Goal: Contribute content

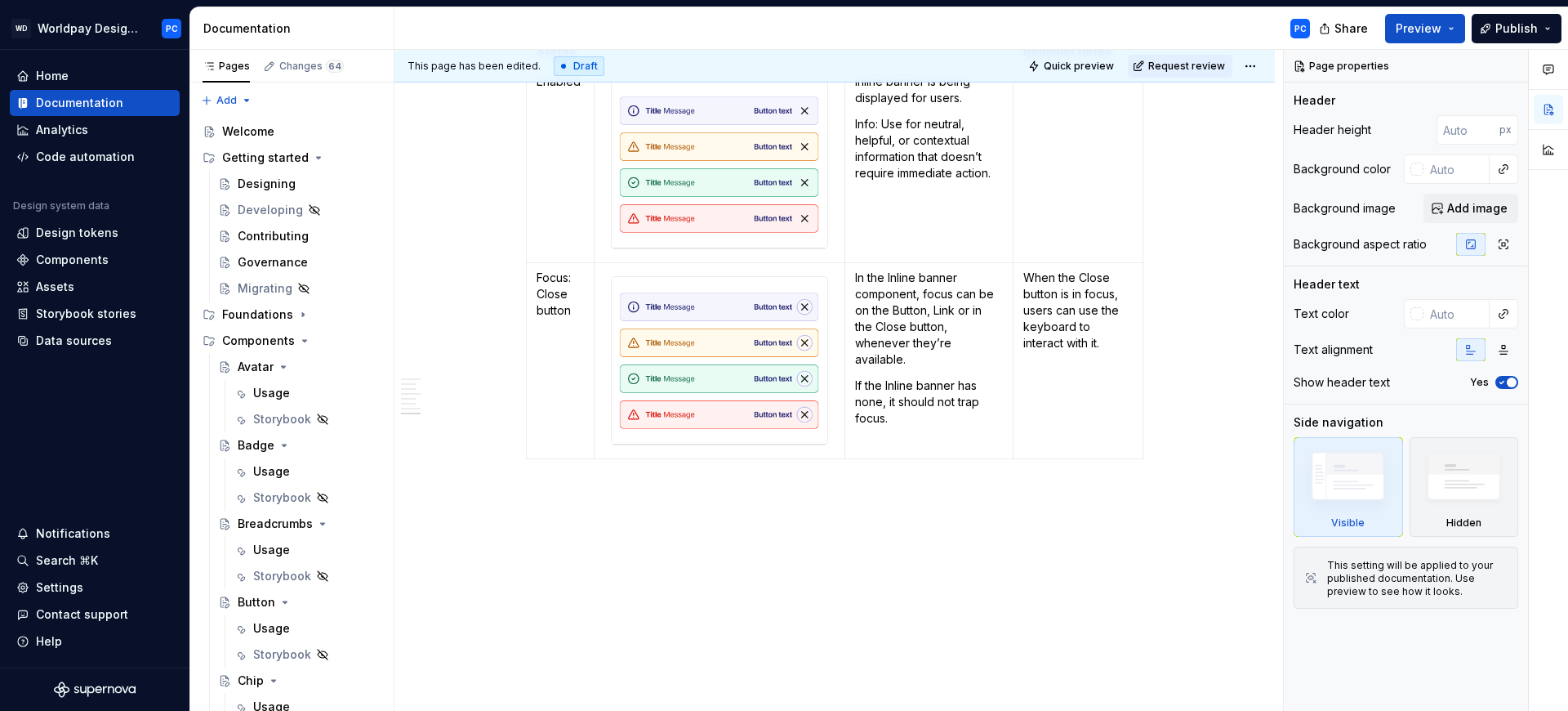
scroll to position [2376, 0]
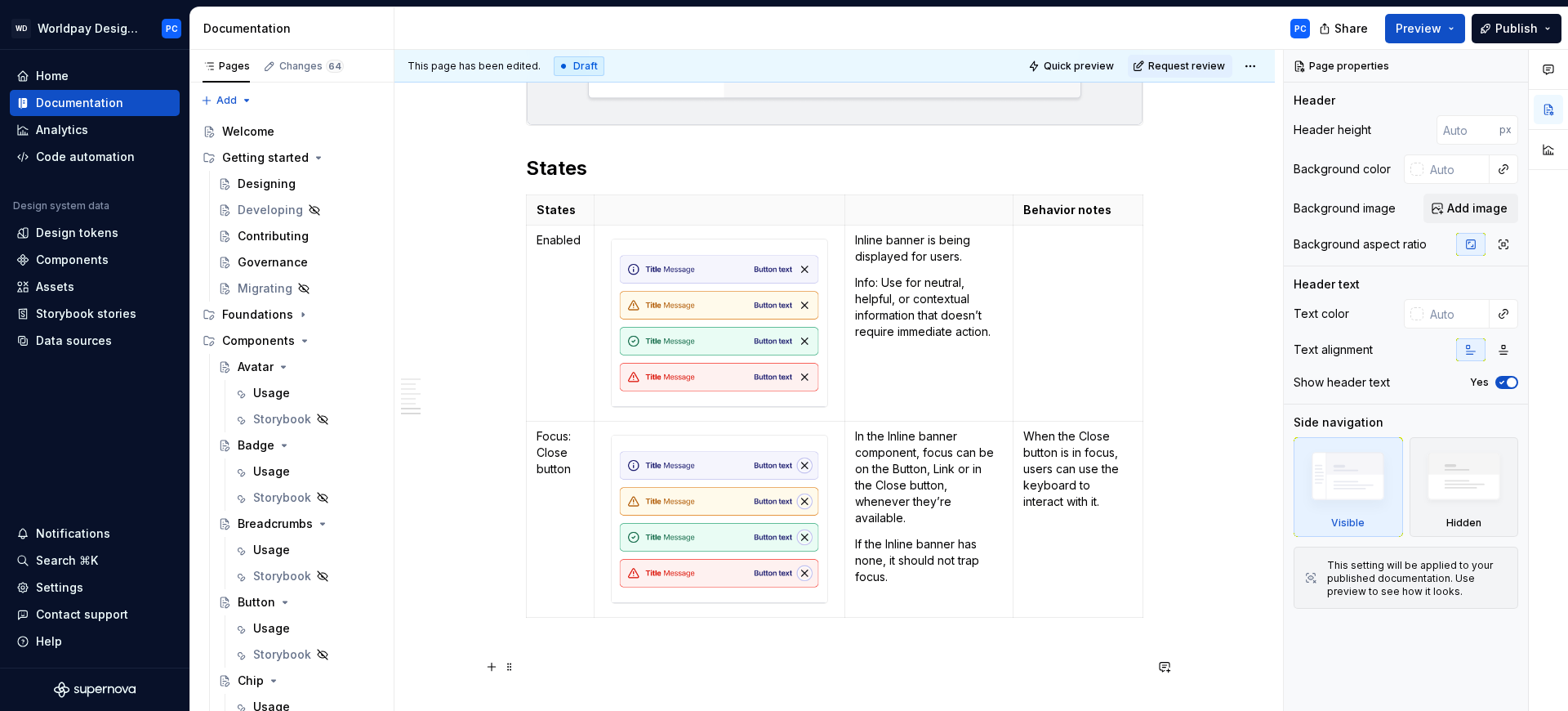
type textarea "*"
click at [579, 176] on h2 "States" at bounding box center [835, 168] width 618 height 26
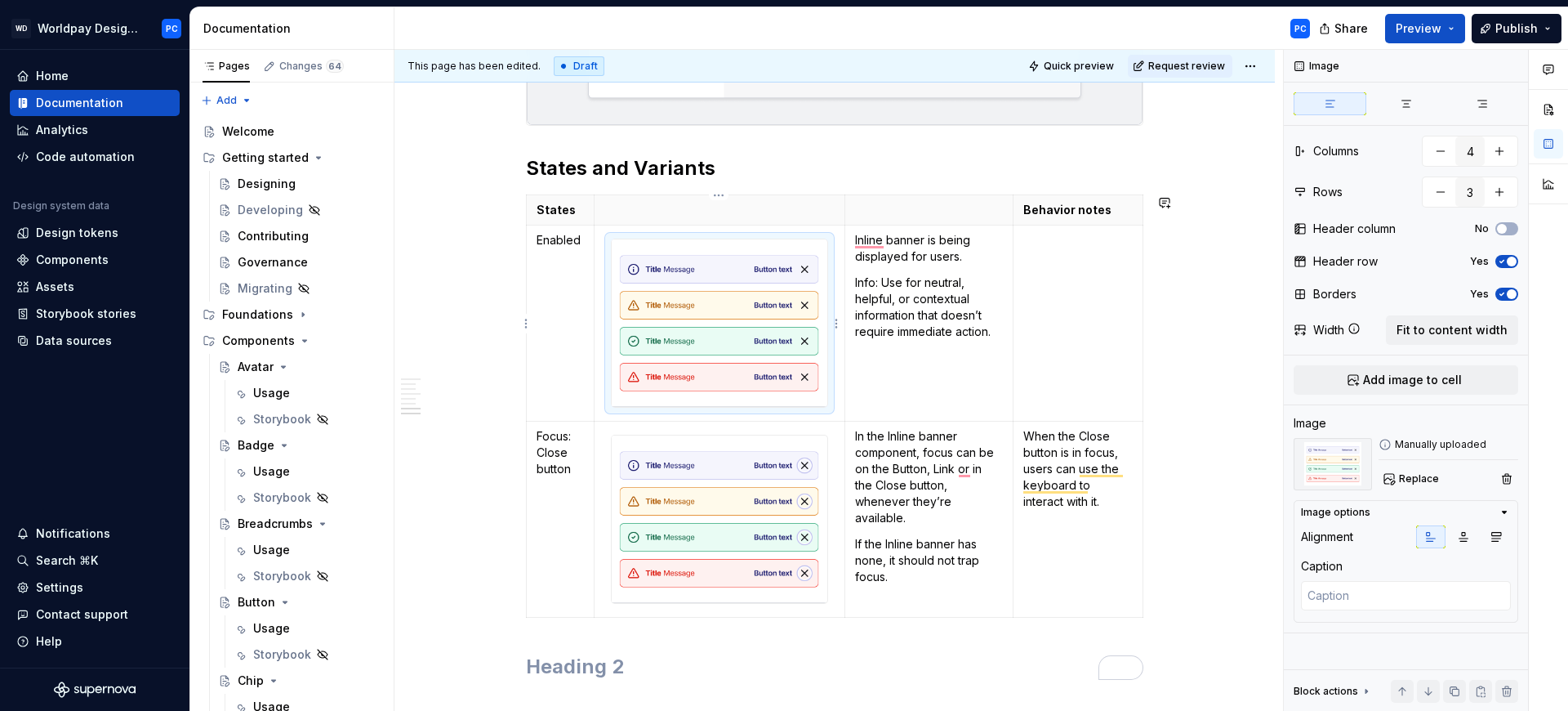
click at [744, 314] on img "To enrich screen reader interactions, please activate Accessibility in Grammarl…" at bounding box center [720, 323] width 216 height 167
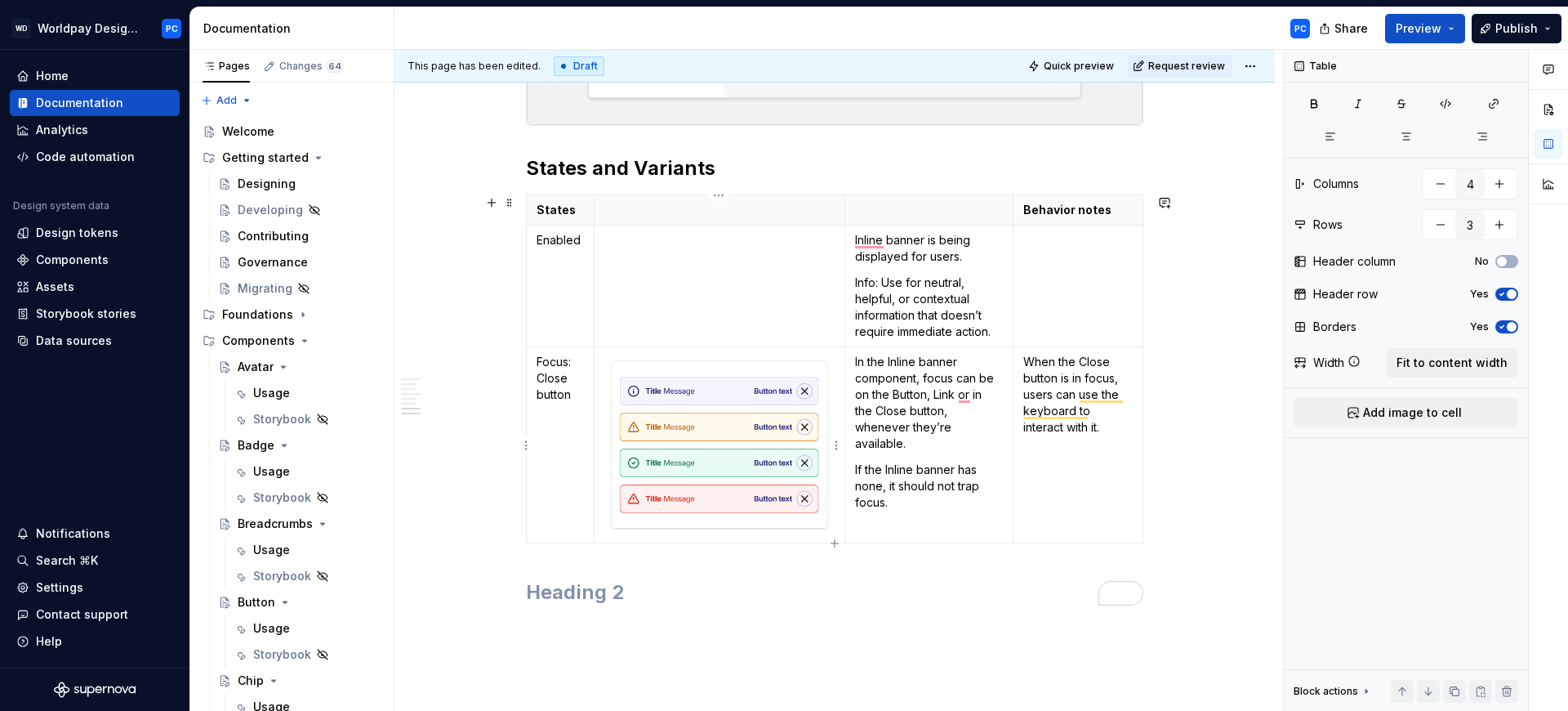
type textarea "*"
click at [737, 396] on img "To enrich screen reader interactions, please activate Accessibility in Grammarl…" at bounding box center [720, 444] width 216 height 167
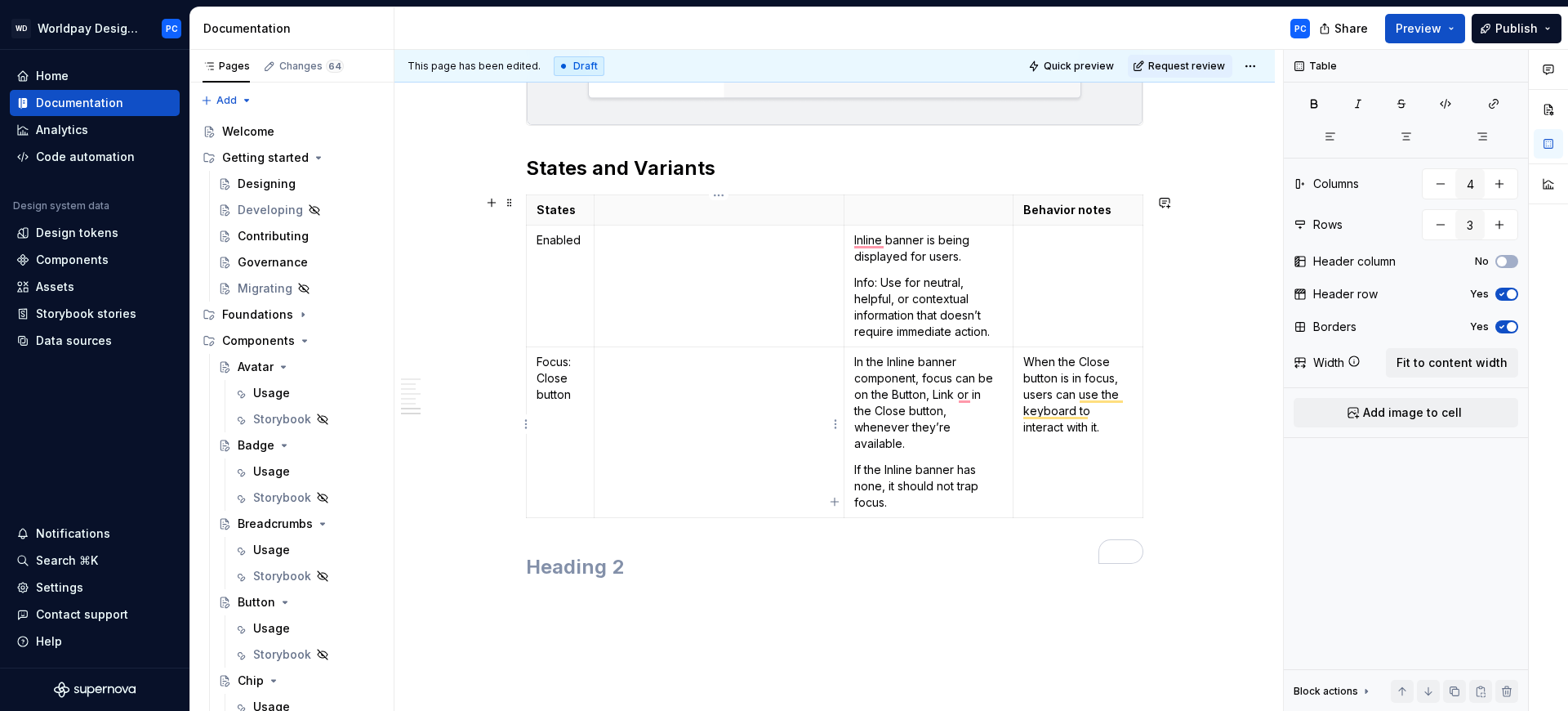
click at [817, 465] on td "To enrich screen reader interactions, please activate Accessibility in Grammarl…" at bounding box center [719, 433] width 251 height 171
click at [838, 504] on icon "button" at bounding box center [835, 502] width 13 height 13
click at [838, 531] on icon "button" at bounding box center [835, 532] width 13 height 13
click at [833, 524] on html "WD Worldpay Design System PC Home Documentation Analytics Code automation Desig…" at bounding box center [784, 355] width 1568 height 711
click at [838, 516] on html "WD Worldpay Design System PC Home Documentation Analytics Code automation Desig…" at bounding box center [784, 355] width 1568 height 711
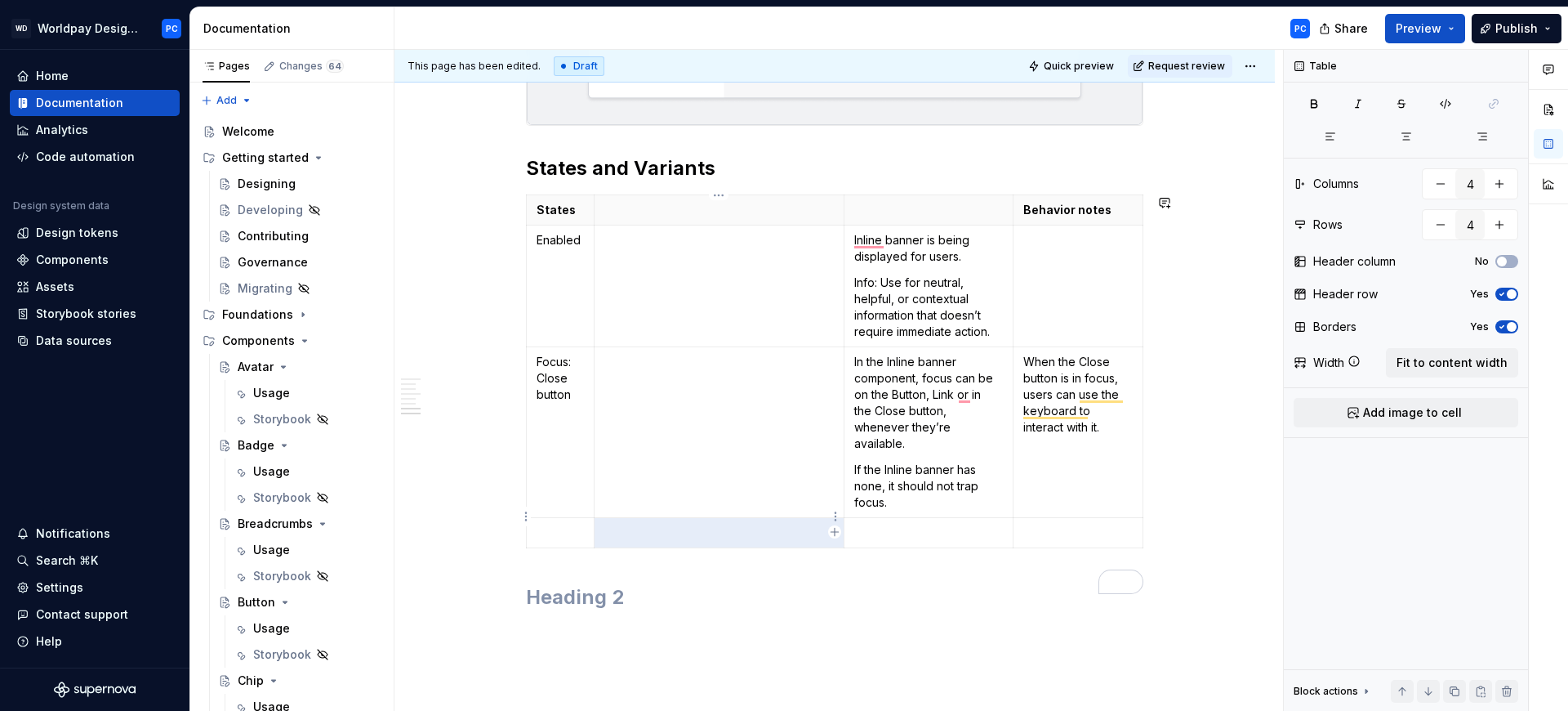
click at [788, 525] on p "To enrich screen reader interactions, please activate Accessibility in Grammarl…" at bounding box center [720, 533] width 231 height 16
click at [838, 533] on div "States Behavior notes Enabled Inline banner is being displayed for users. Info:…" at bounding box center [835, 374] width 618 height 360
click at [838, 531] on icon "button" at bounding box center [834, 531] width 7 height 7
click at [838, 531] on icon "button" at bounding box center [835, 532] width 13 height 13
click at [834, 535] on icon "button" at bounding box center [834, 531] width 7 height 7
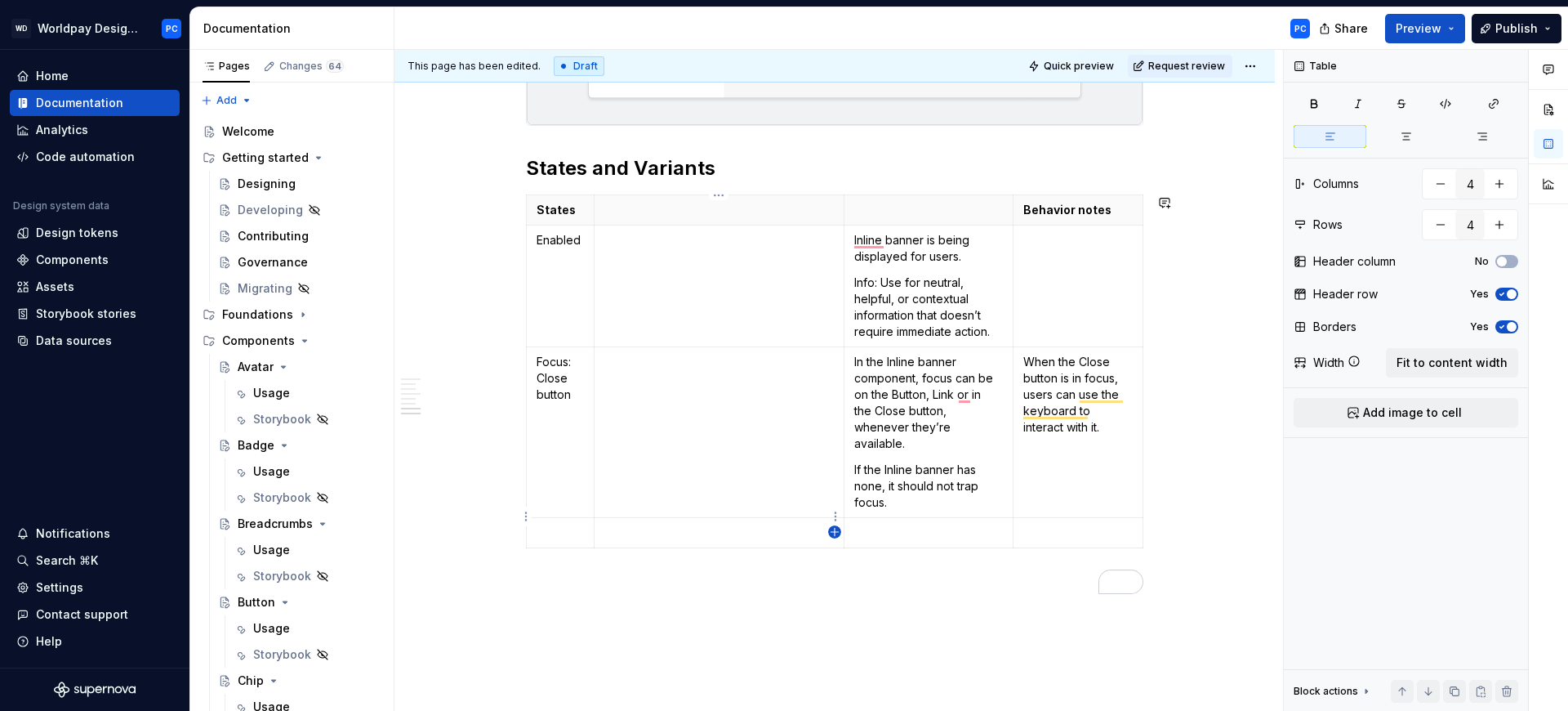
click at [840, 531] on icon "button" at bounding box center [835, 532] width 13 height 13
click at [614, 525] on p "To enrich screen reader interactions, please activate Accessibility in Grammarl…" at bounding box center [720, 533] width 231 height 16
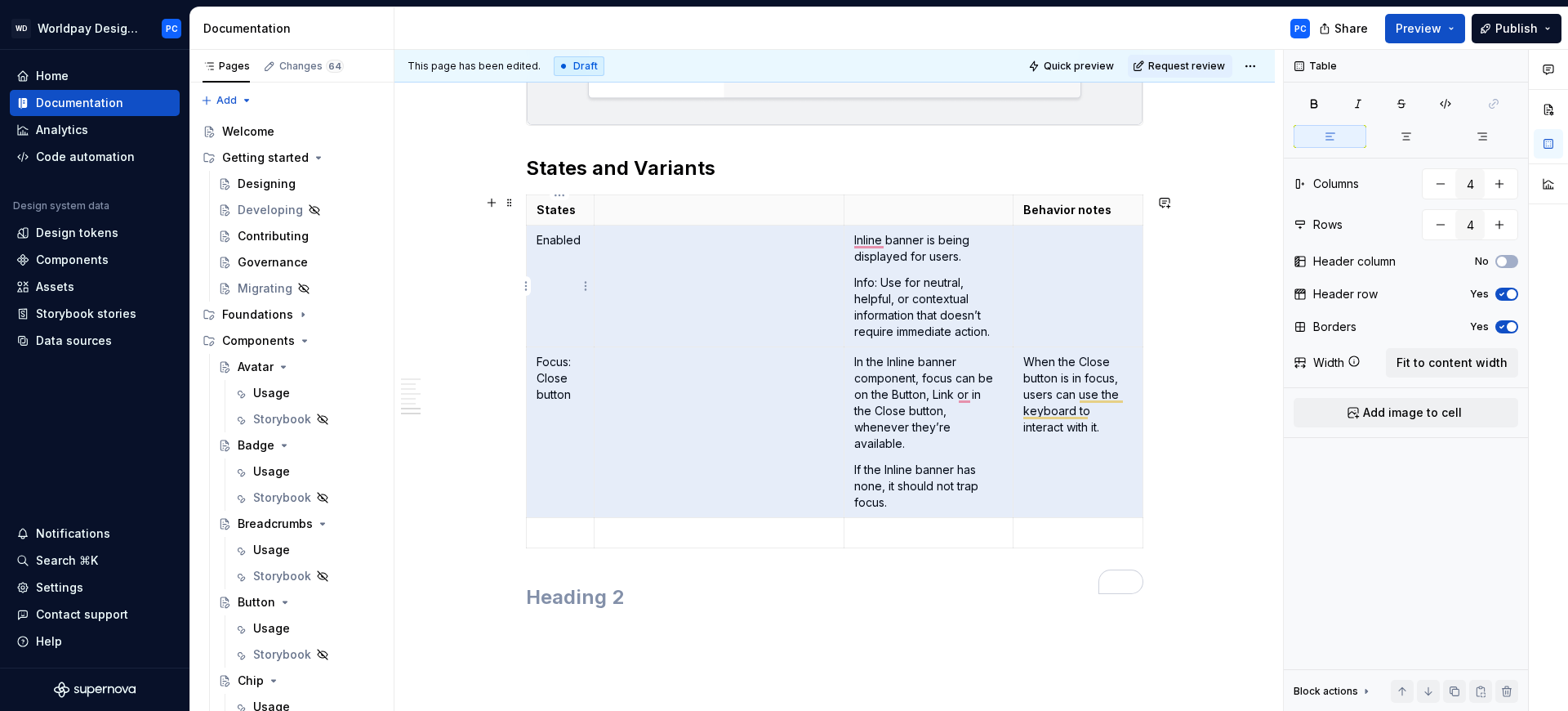
drag, startPoint x: 1067, startPoint y: 471, endPoint x: 553, endPoint y: 252, distance: 558.7
click at [553, 252] on tbody "States Behavior notes Enabled Inline banner is being displayed for users. Info:…" at bounding box center [835, 372] width 617 height 353
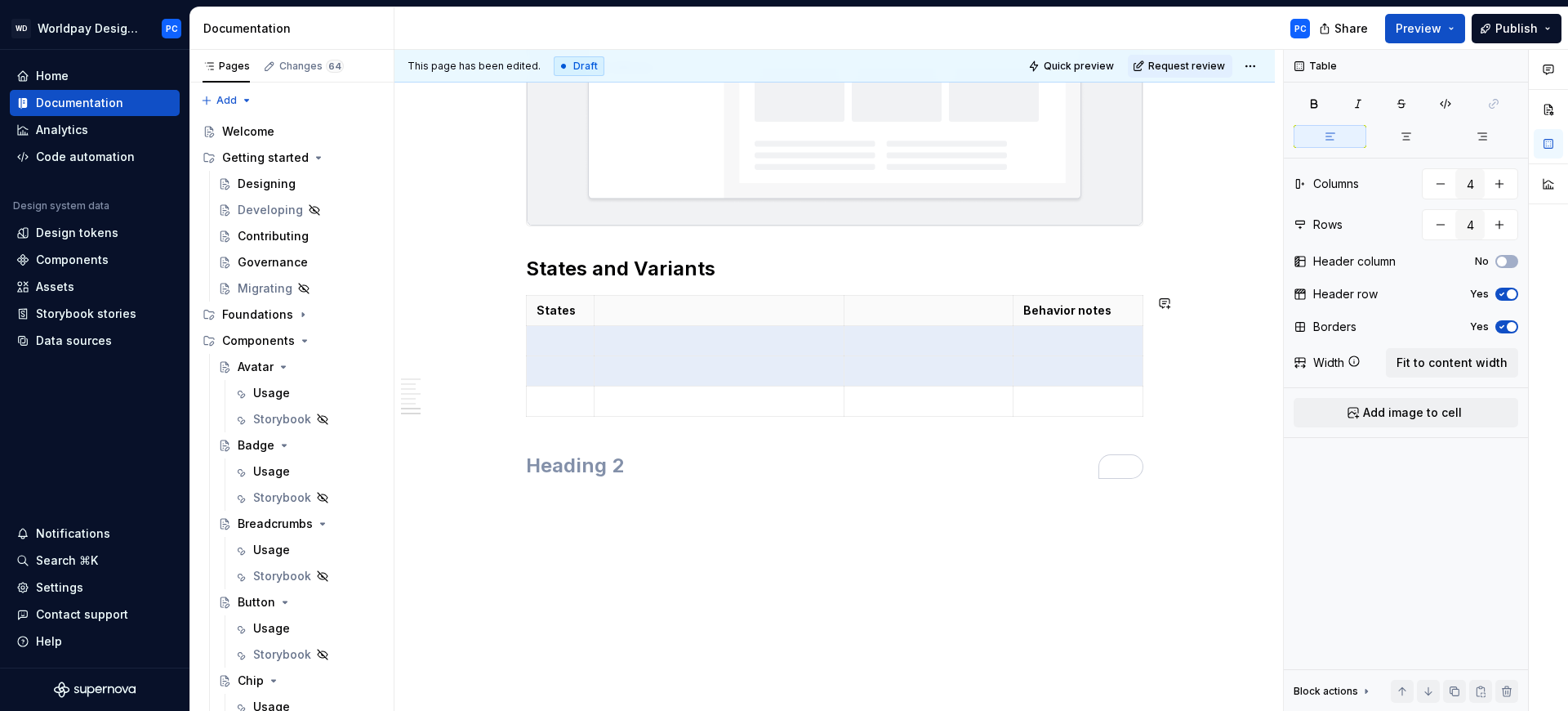
scroll to position [2276, 0]
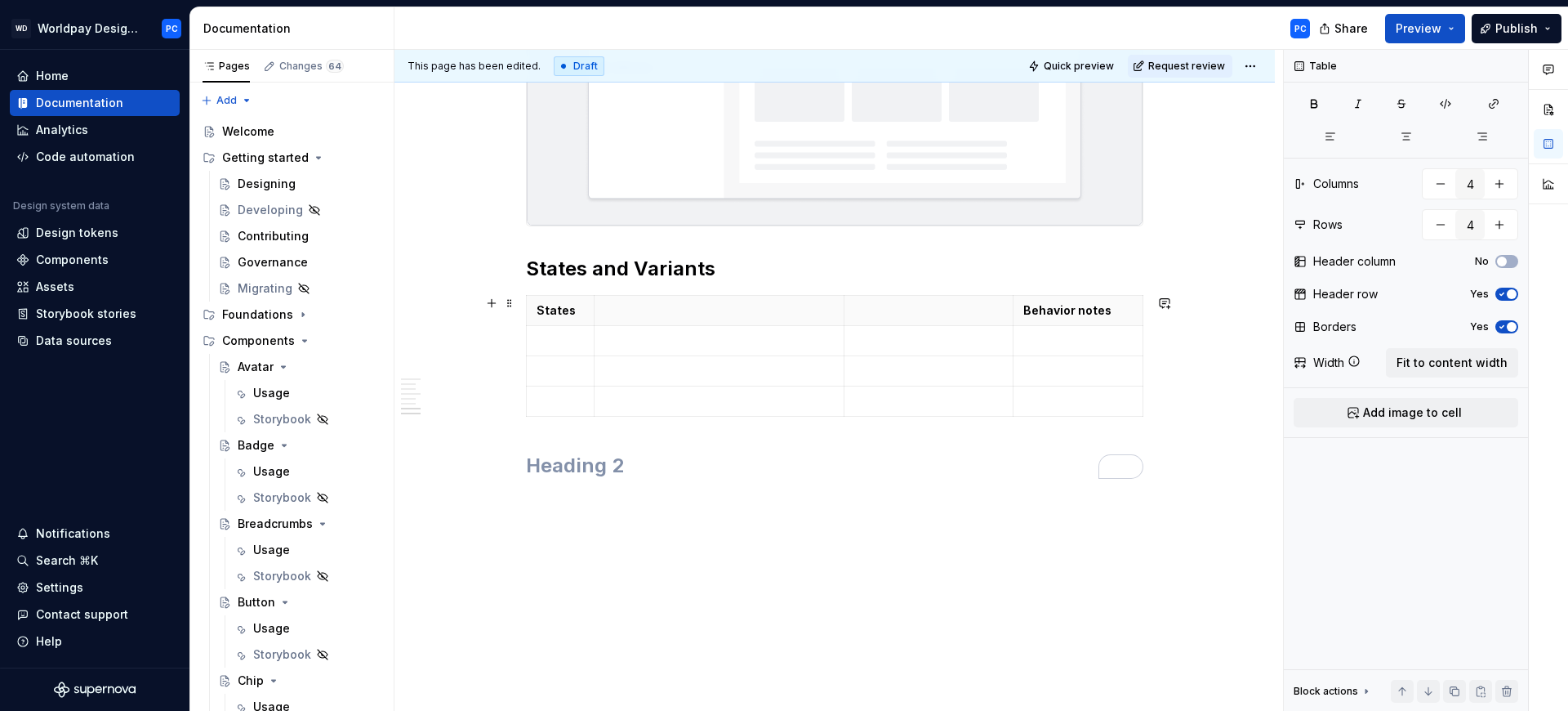
click at [821, 356] on td "To enrich screen reader interactions, please activate Accessibility in Grammarl…" at bounding box center [719, 371] width 251 height 30
click at [837, 415] on icon "button" at bounding box center [835, 417] width 13 height 13
click at [524, 398] on html "WD Worldpay Design System PC Home Documentation Analytics Code automation Desig…" at bounding box center [784, 355] width 1568 height 711
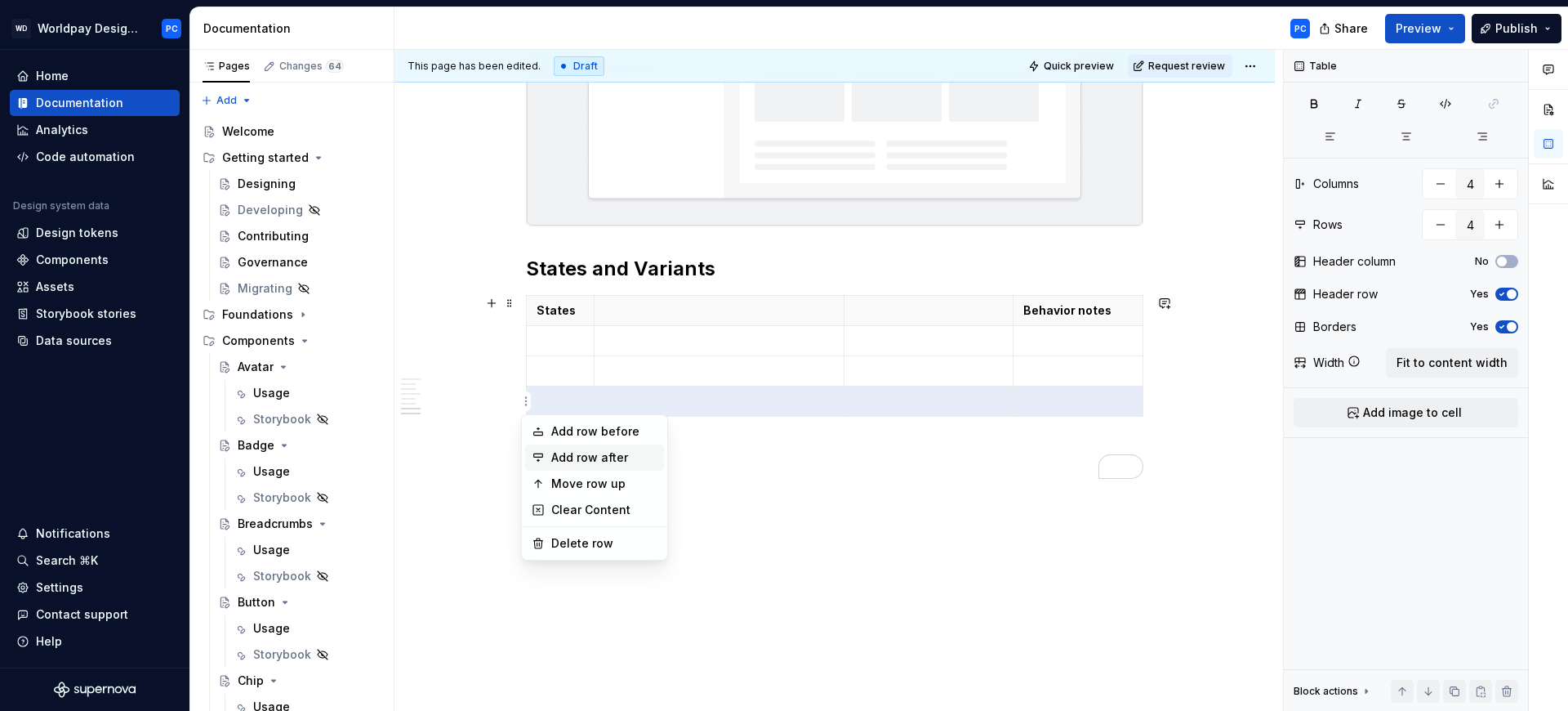
click at [608, 452] on div "Add row after" at bounding box center [604, 458] width 106 height 16
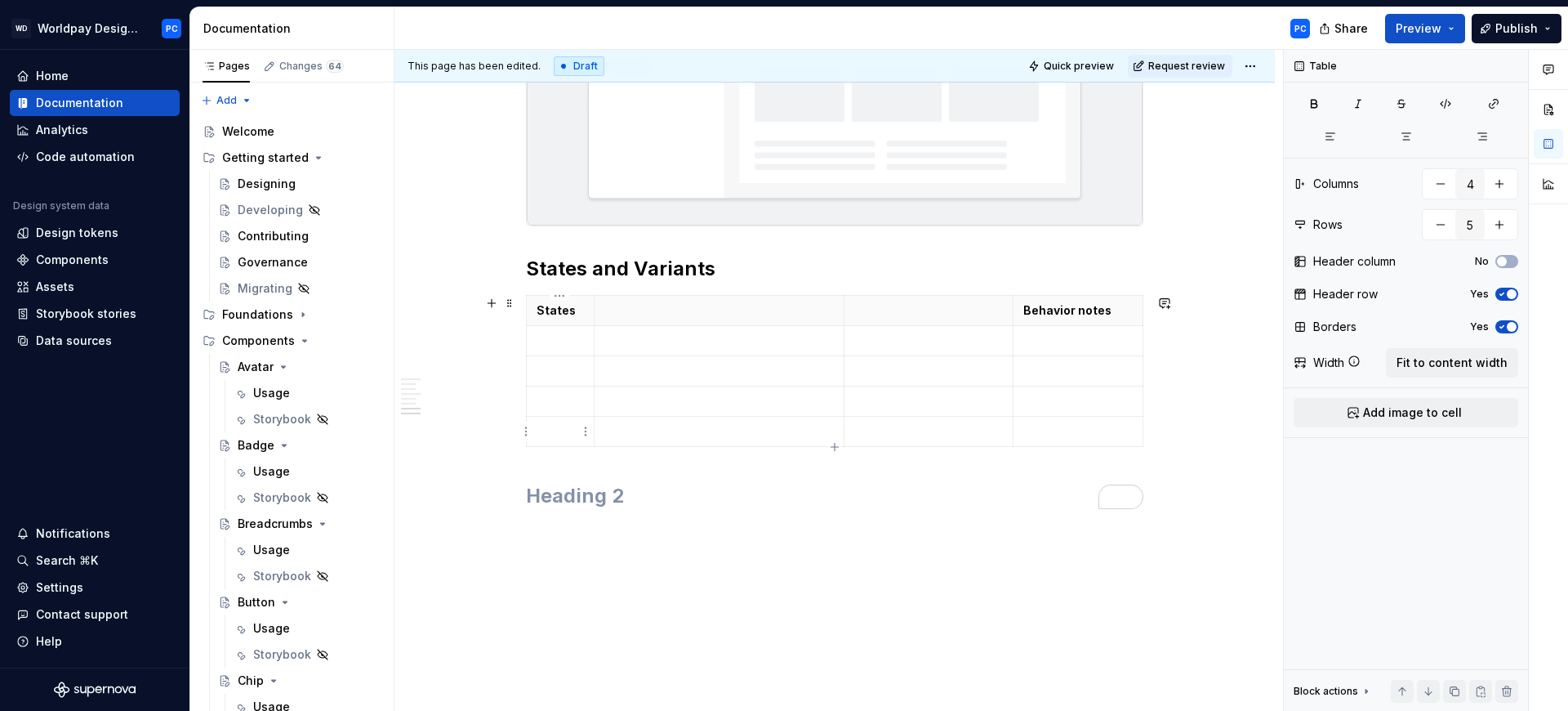
click at [559, 433] on p "To enrich screen reader interactions, please activate Accessibility in Grammarl…" at bounding box center [561, 432] width 48 height 16
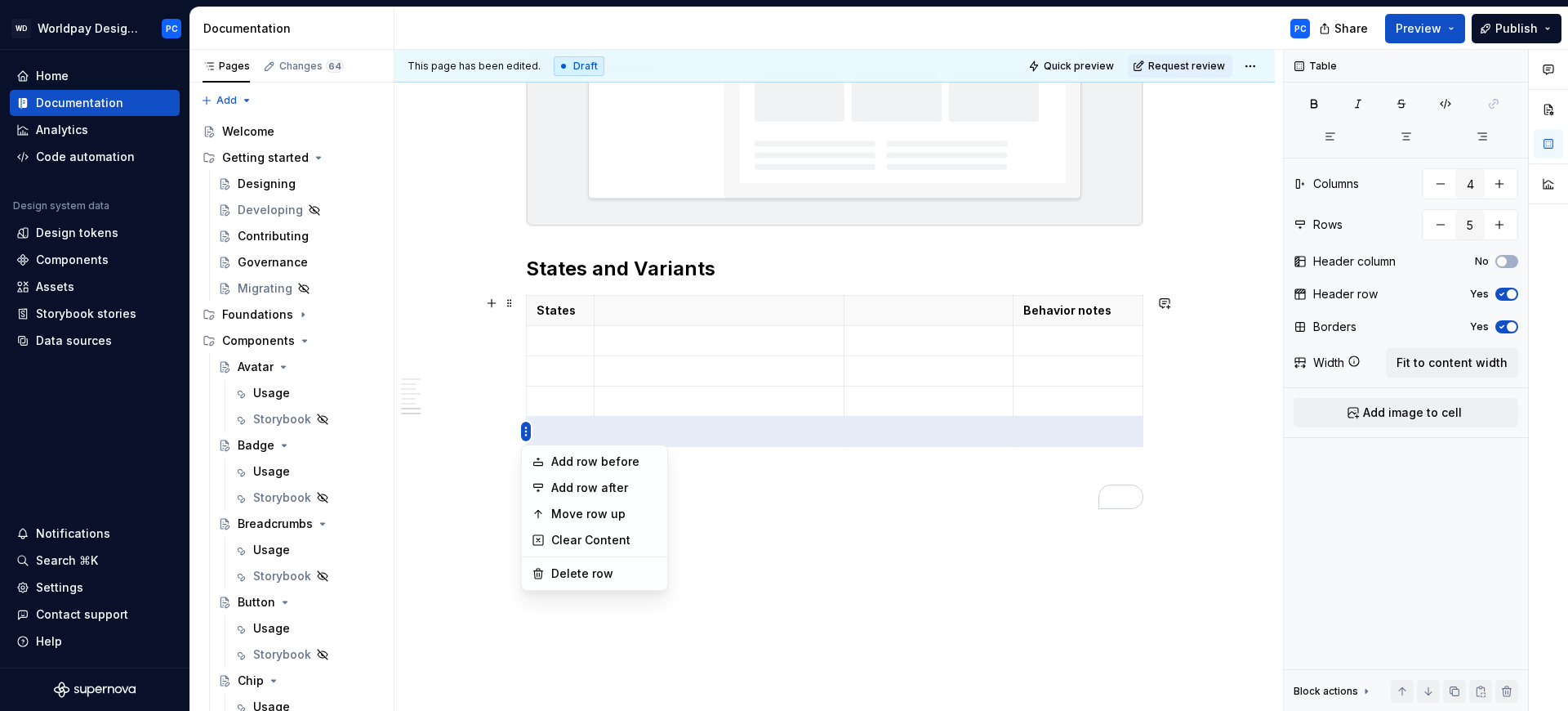
click at [524, 430] on html "WD Worldpay Design System PC Home Documentation Analytics Code automation Desig…" at bounding box center [784, 355] width 1568 height 711
click at [635, 487] on div "Add row after" at bounding box center [604, 488] width 106 height 16
type input "6"
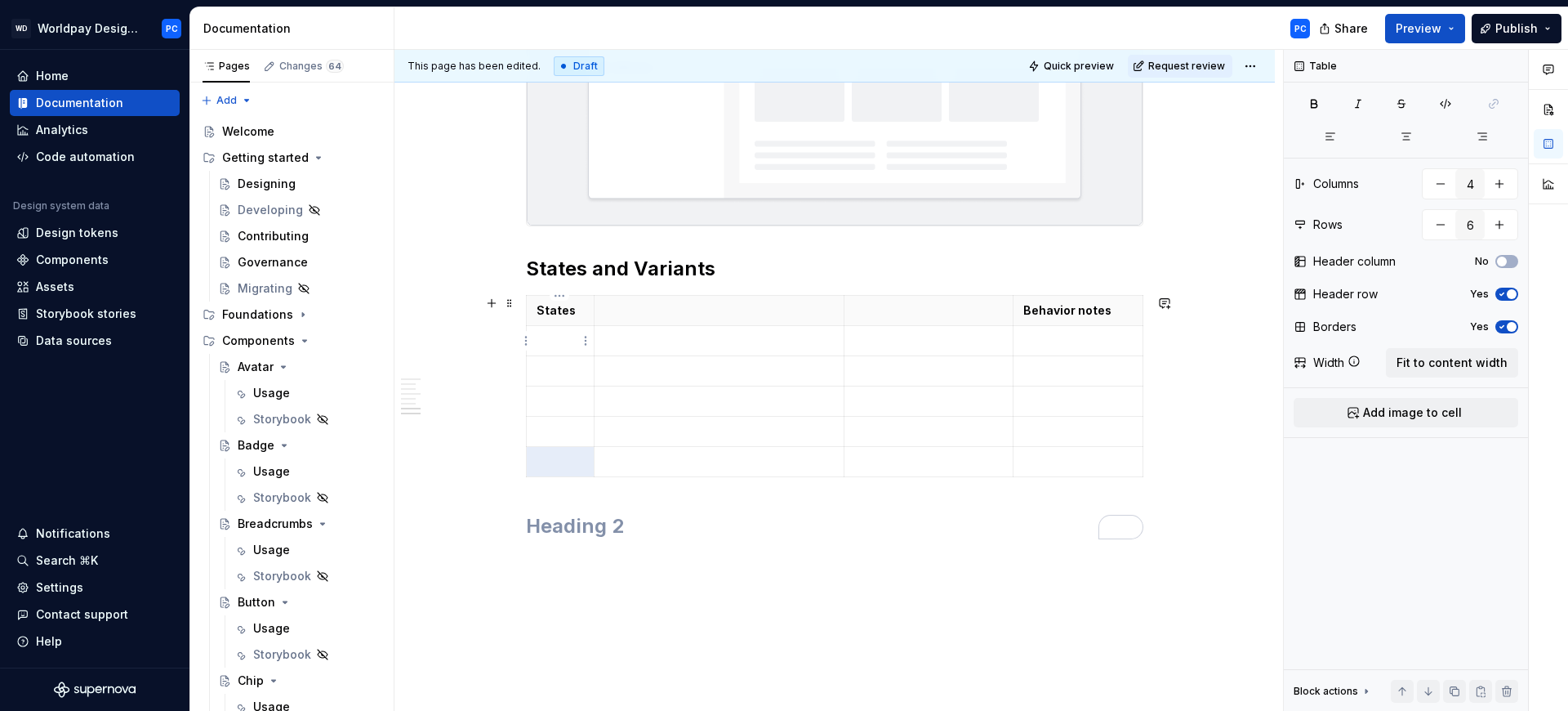
click at [560, 351] on td "To enrich screen reader interactions, please activate Accessibility in Grammarl…" at bounding box center [561, 341] width 68 height 30
click at [562, 369] on p "To enrich screen reader interactions, please activate Accessibility in Grammarl…" at bounding box center [561, 371] width 48 height 16
click at [558, 403] on p "To enrich screen reader interactions, please activate Accessibility in Grammarl…" at bounding box center [561, 401] width 48 height 16
click at [566, 445] on p "To enrich screen reader interactions, please activate Accessibility in Grammarl…" at bounding box center [561, 448] width 48 height 16
click at [561, 514] on p "To enrich screen reader interactions, please activate Accessibility in Grammarl…" at bounding box center [561, 511] width 48 height 16
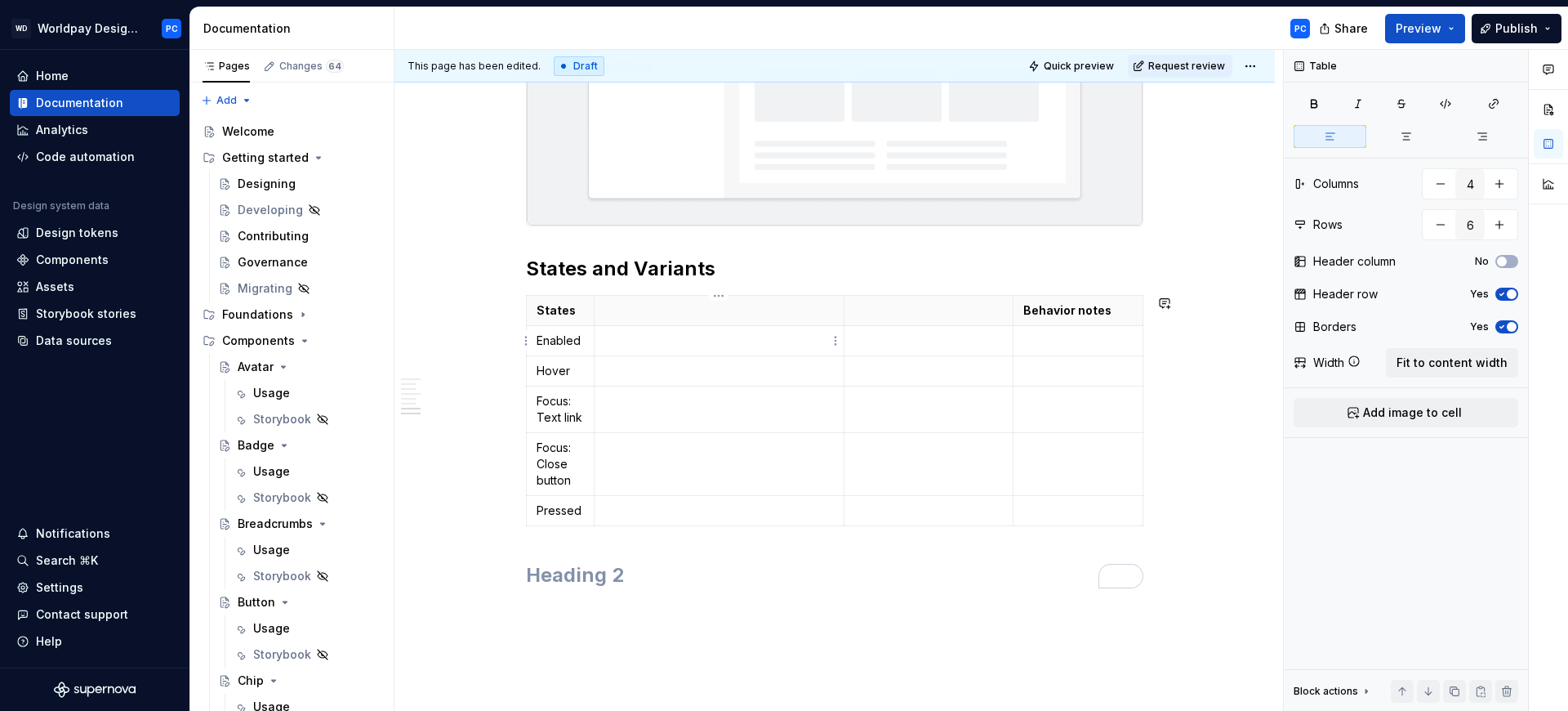
click at [639, 344] on p "To enrich screen reader interactions, please activate Accessibility in Grammarl…" at bounding box center [720, 341] width 231 height 16
click at [1437, 412] on span "Add image to cell" at bounding box center [1412, 413] width 99 height 16
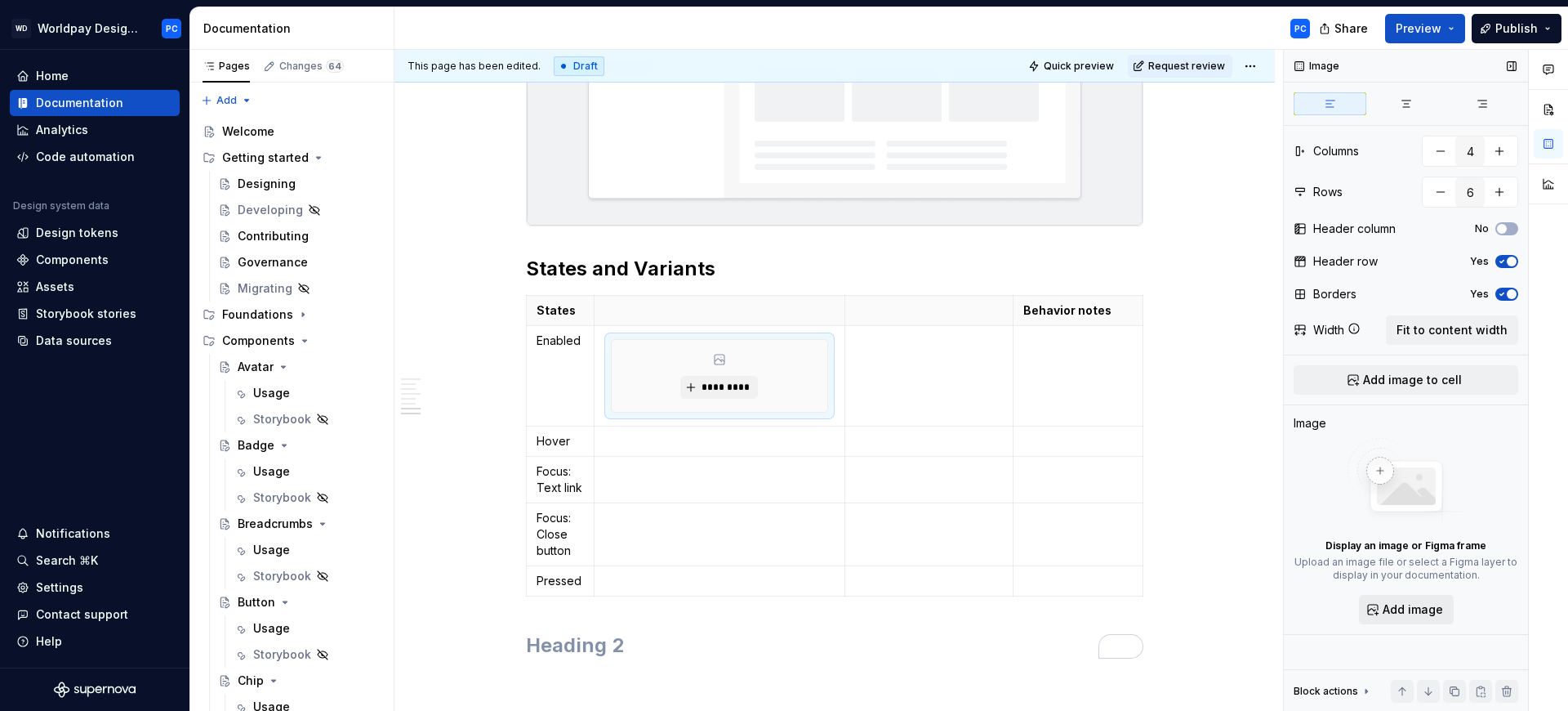
click at [1380, 603] on button "Add image" at bounding box center [1406, 610] width 95 height 30
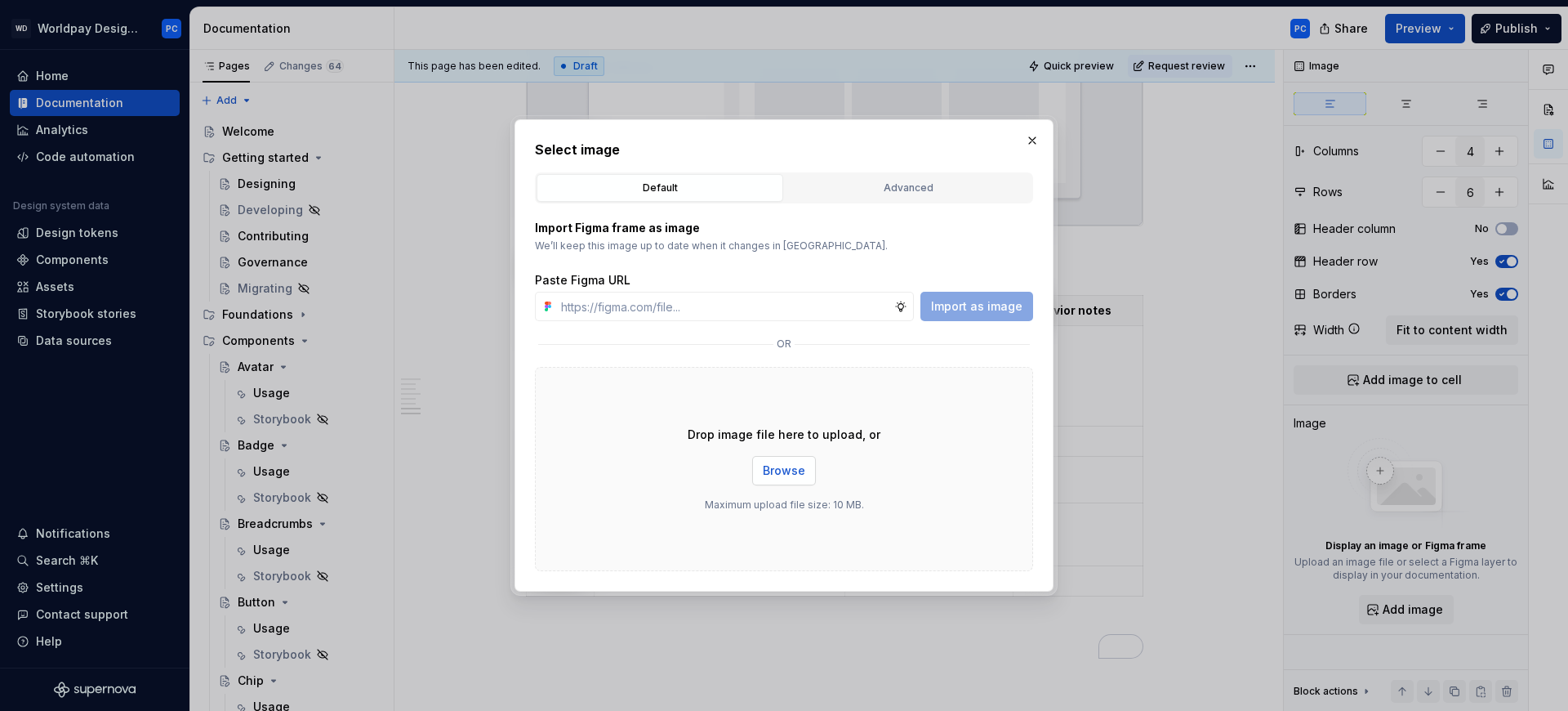
click at [773, 466] on span "Browse" at bounding box center [784, 470] width 43 height 16
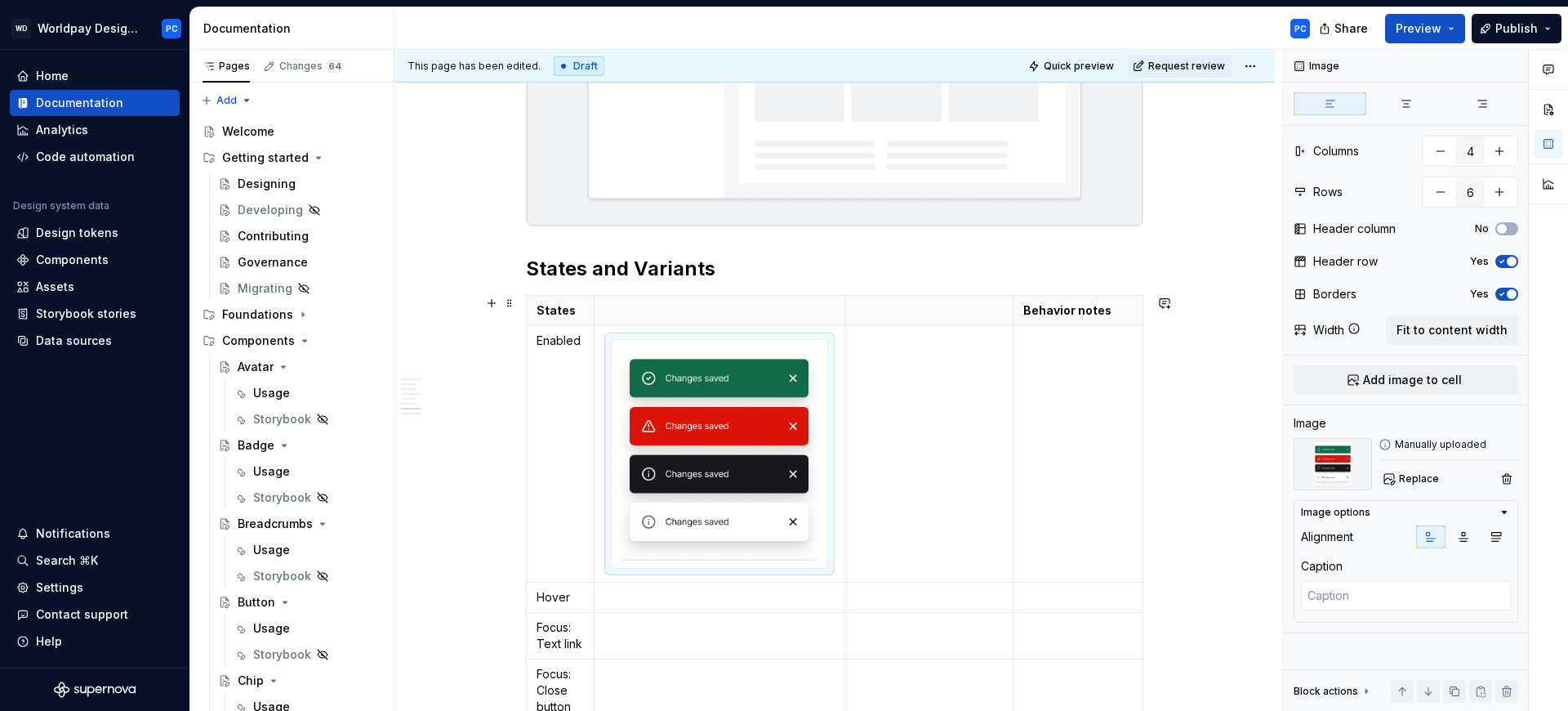
scroll to position [2318, 0]
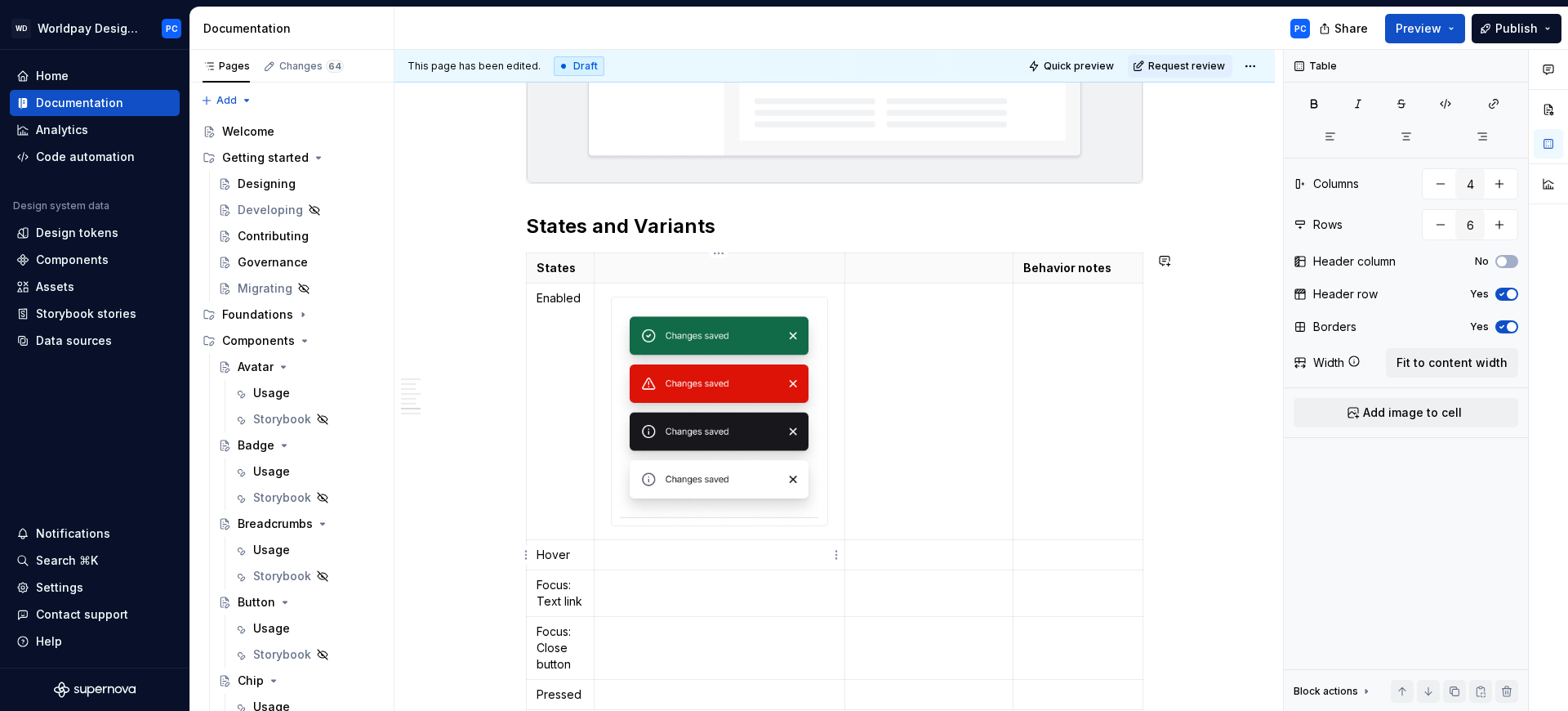
click at [671, 555] on p "To enrich screen reader interactions, please activate Accessibility in Grammarl…" at bounding box center [720, 555] width 231 height 16
click at [1418, 411] on span "Add image to cell" at bounding box center [1412, 413] width 99 height 16
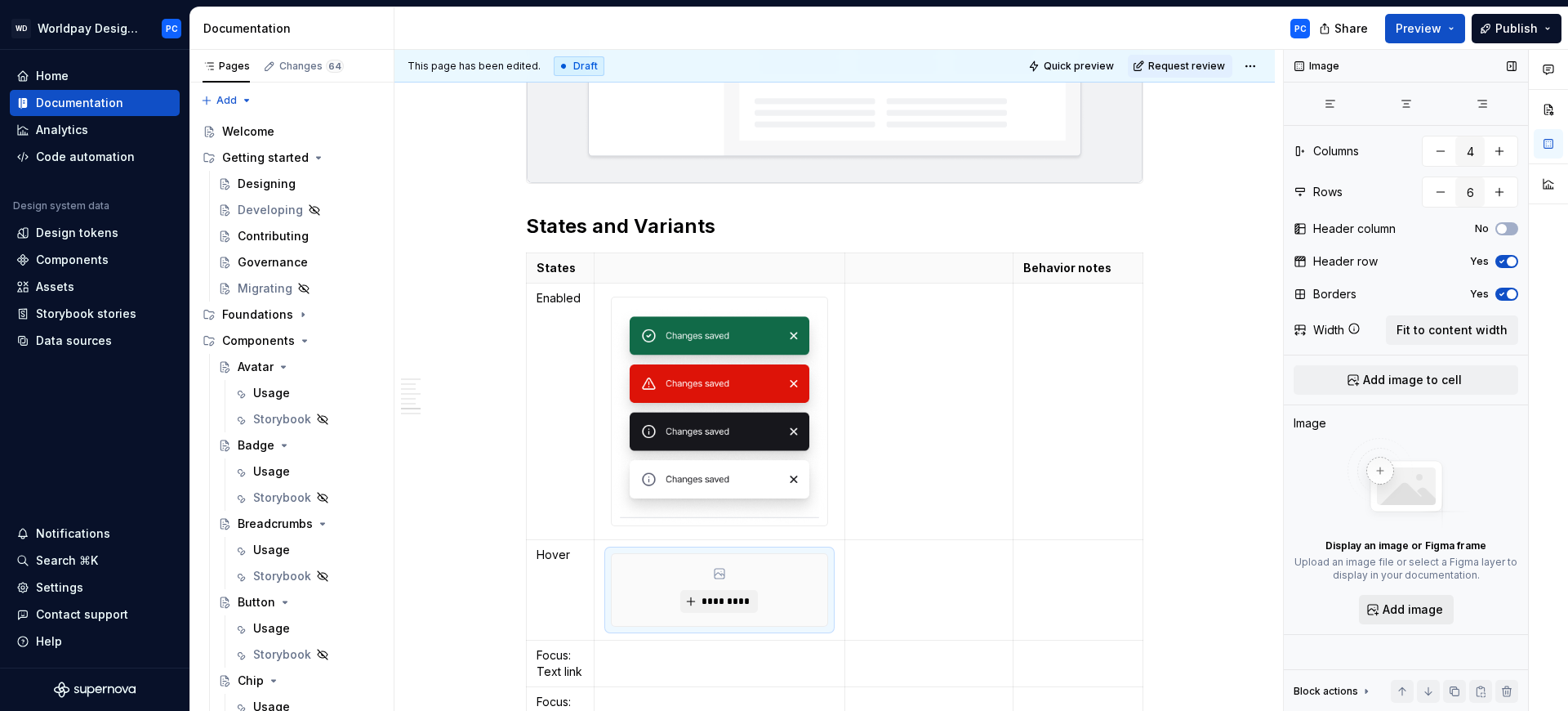
click at [1396, 612] on span "Add image" at bounding box center [1412, 610] width 60 height 16
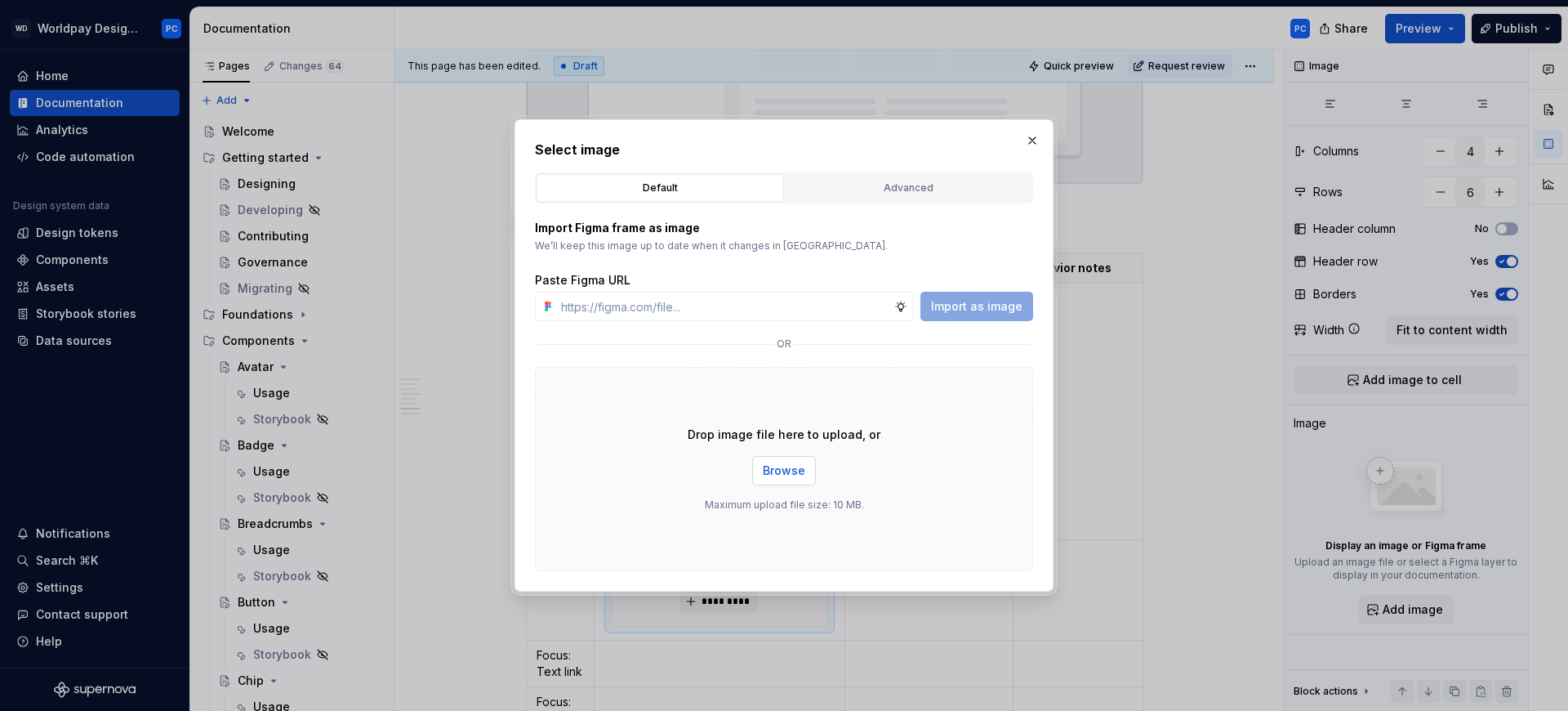
click at [803, 477] on span "Browse" at bounding box center [784, 470] width 43 height 16
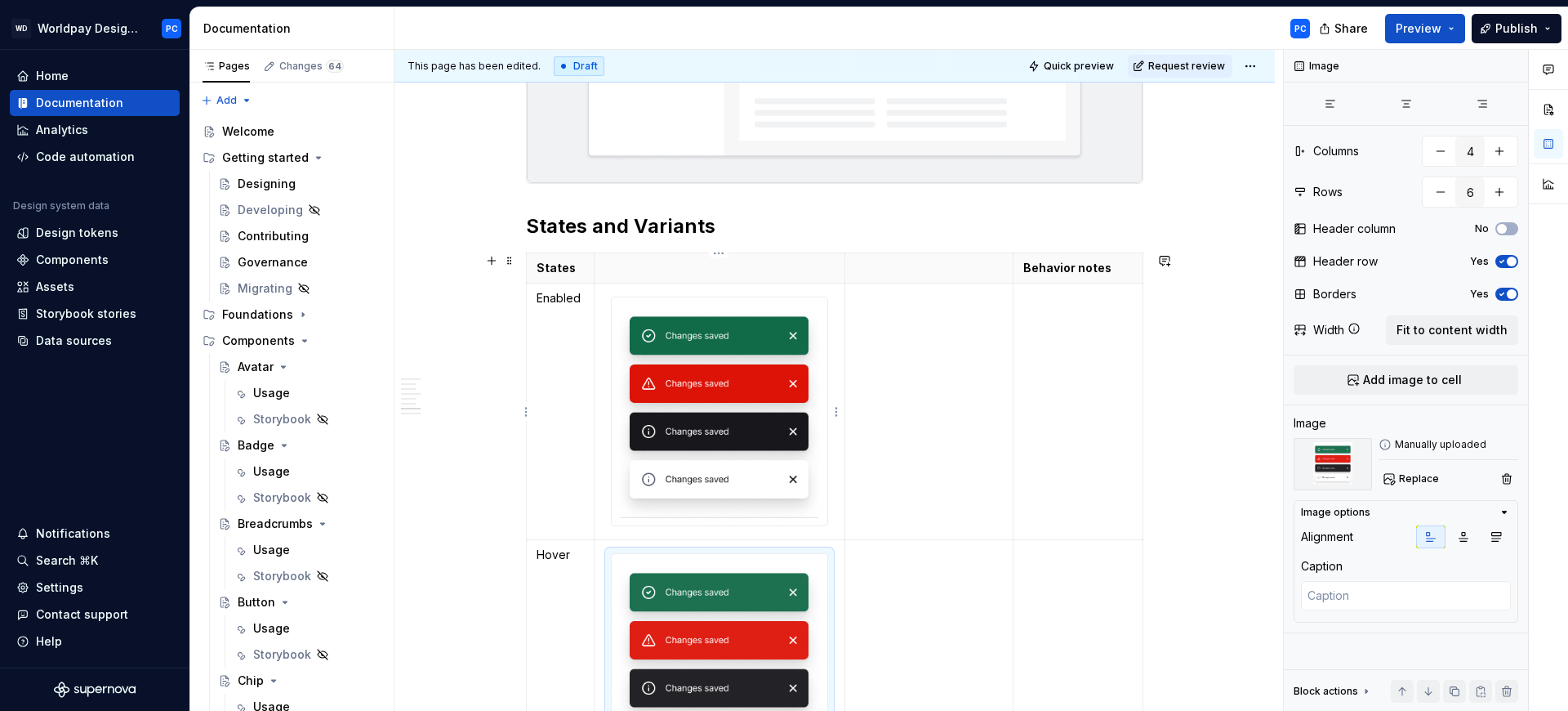
scroll to position [2690, 0]
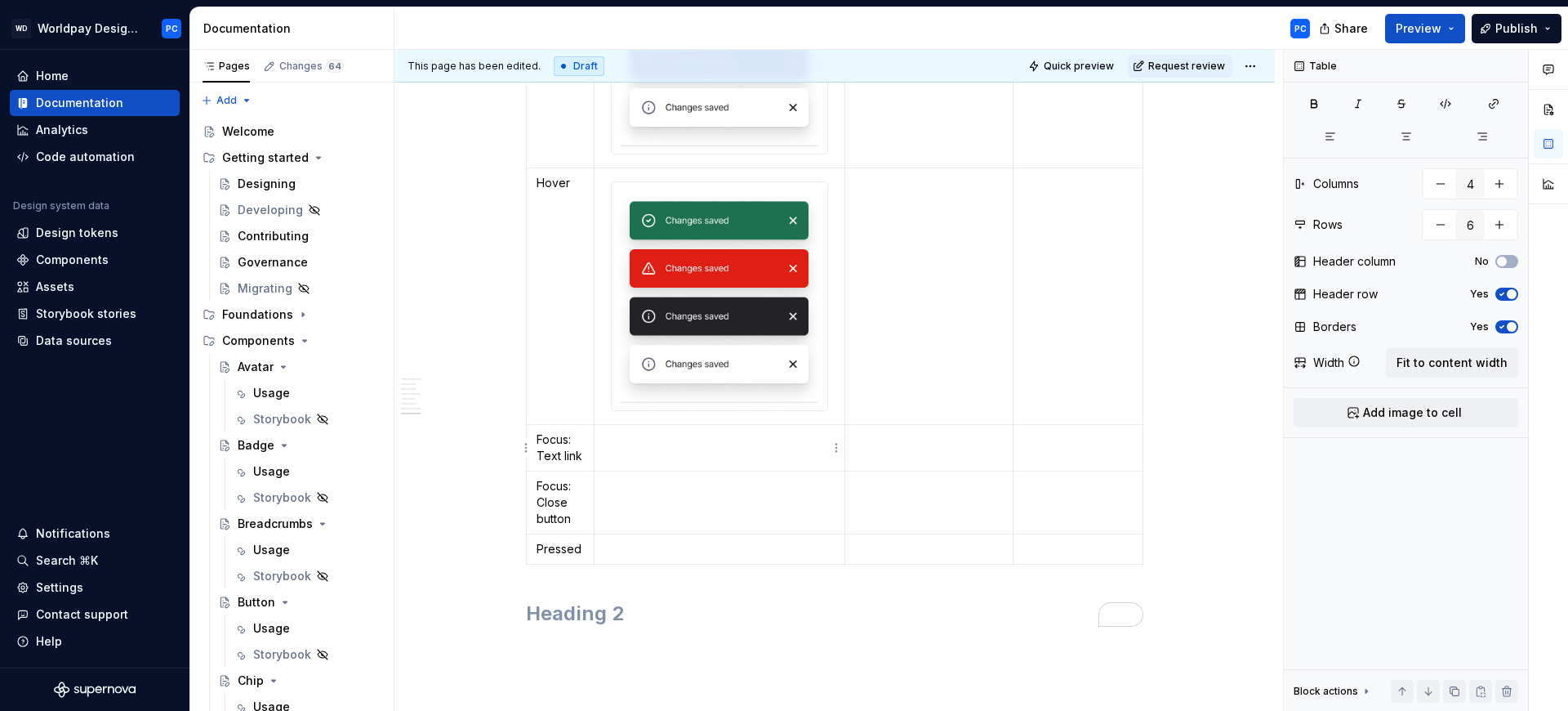
click at [702, 458] on td "To enrich screen reader interactions, please activate Accessibility in Grammarl…" at bounding box center [719, 448] width 251 height 47
click at [1433, 419] on span "Add image to cell" at bounding box center [1412, 413] width 99 height 16
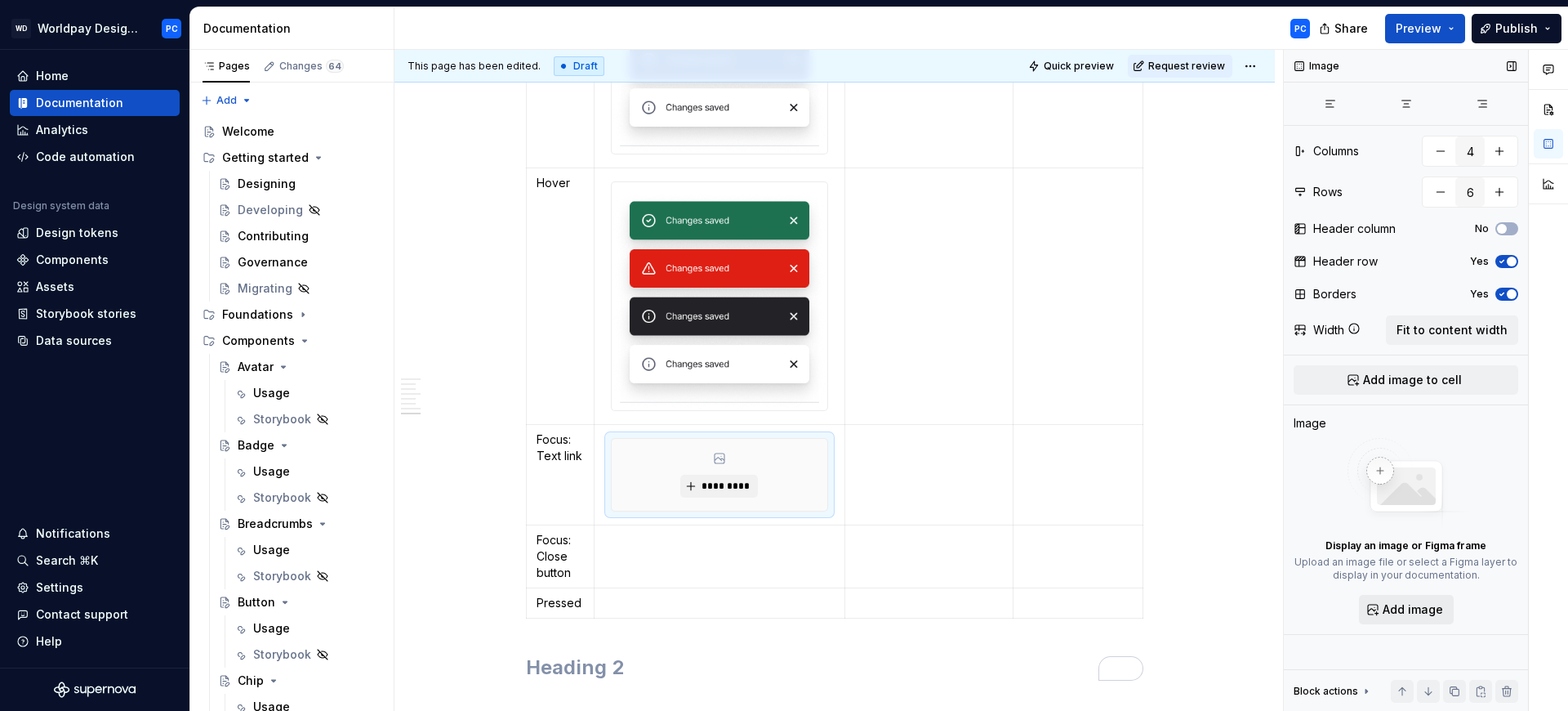
click at [1392, 600] on button "Add image" at bounding box center [1406, 610] width 95 height 30
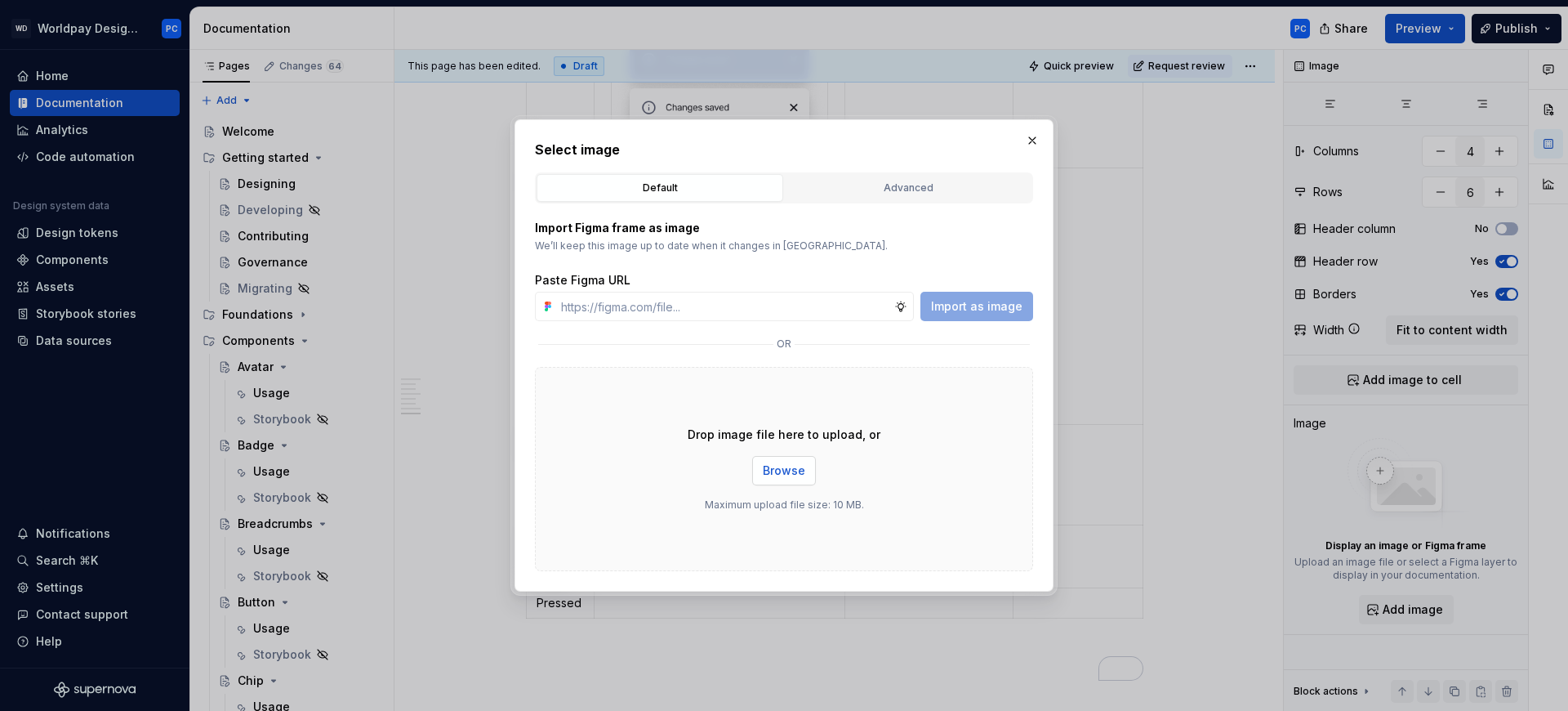
click at [791, 464] on span "Browse" at bounding box center [784, 470] width 43 height 16
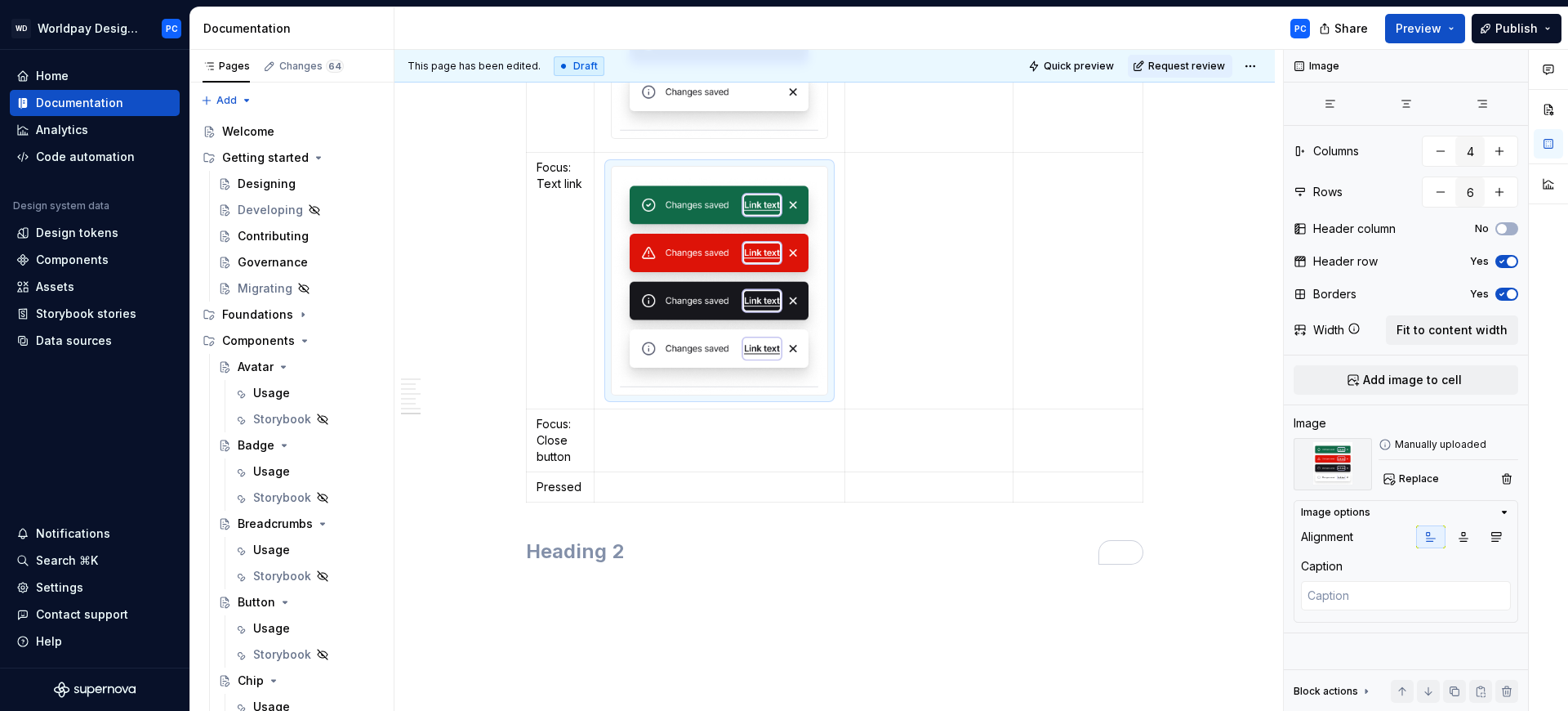
scroll to position [3047, 0]
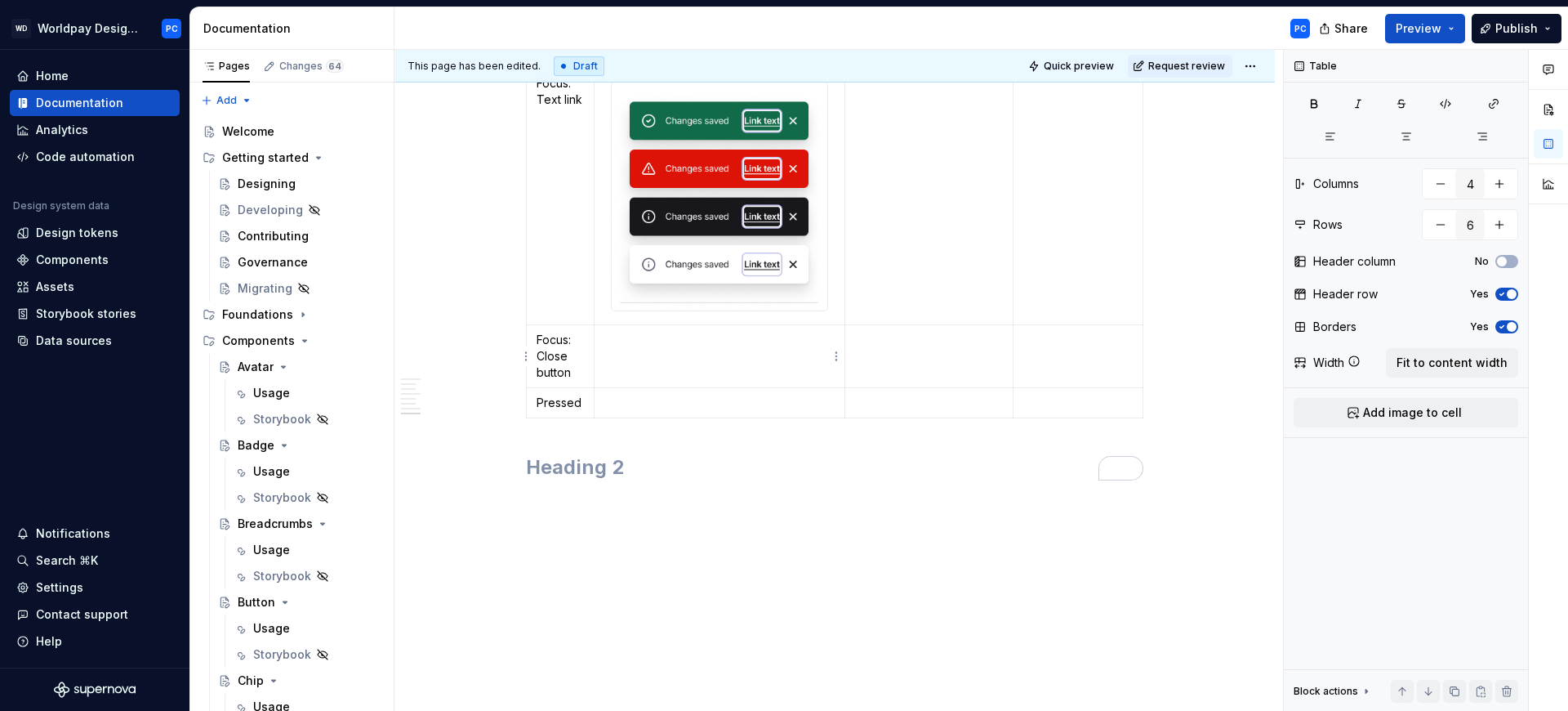
click at [698, 359] on td "To enrich screen reader interactions, please activate Accessibility in Grammarl…" at bounding box center [719, 357] width 251 height 63
click at [1425, 405] on span "Add image to cell" at bounding box center [1412, 413] width 99 height 16
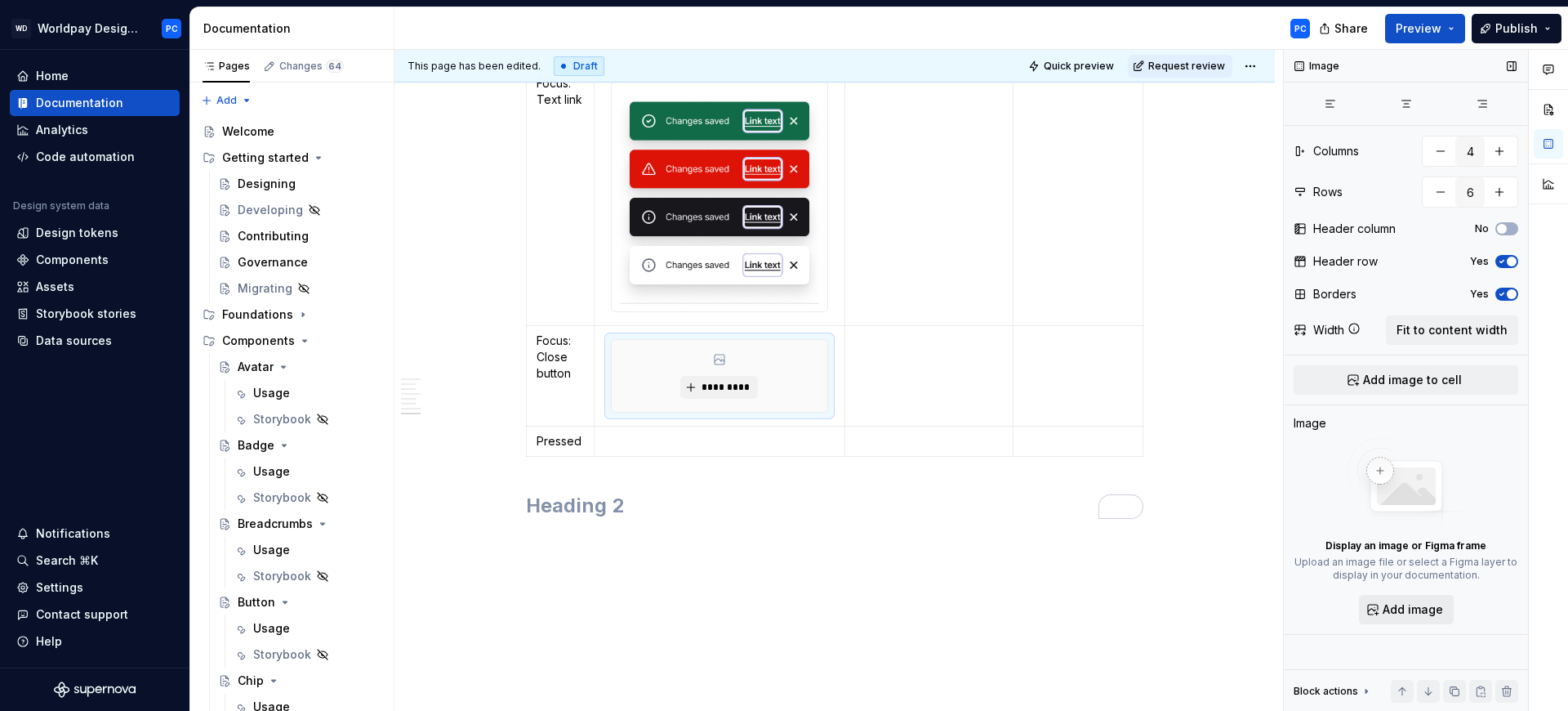
click at [1390, 607] on span "Add image" at bounding box center [1412, 610] width 60 height 16
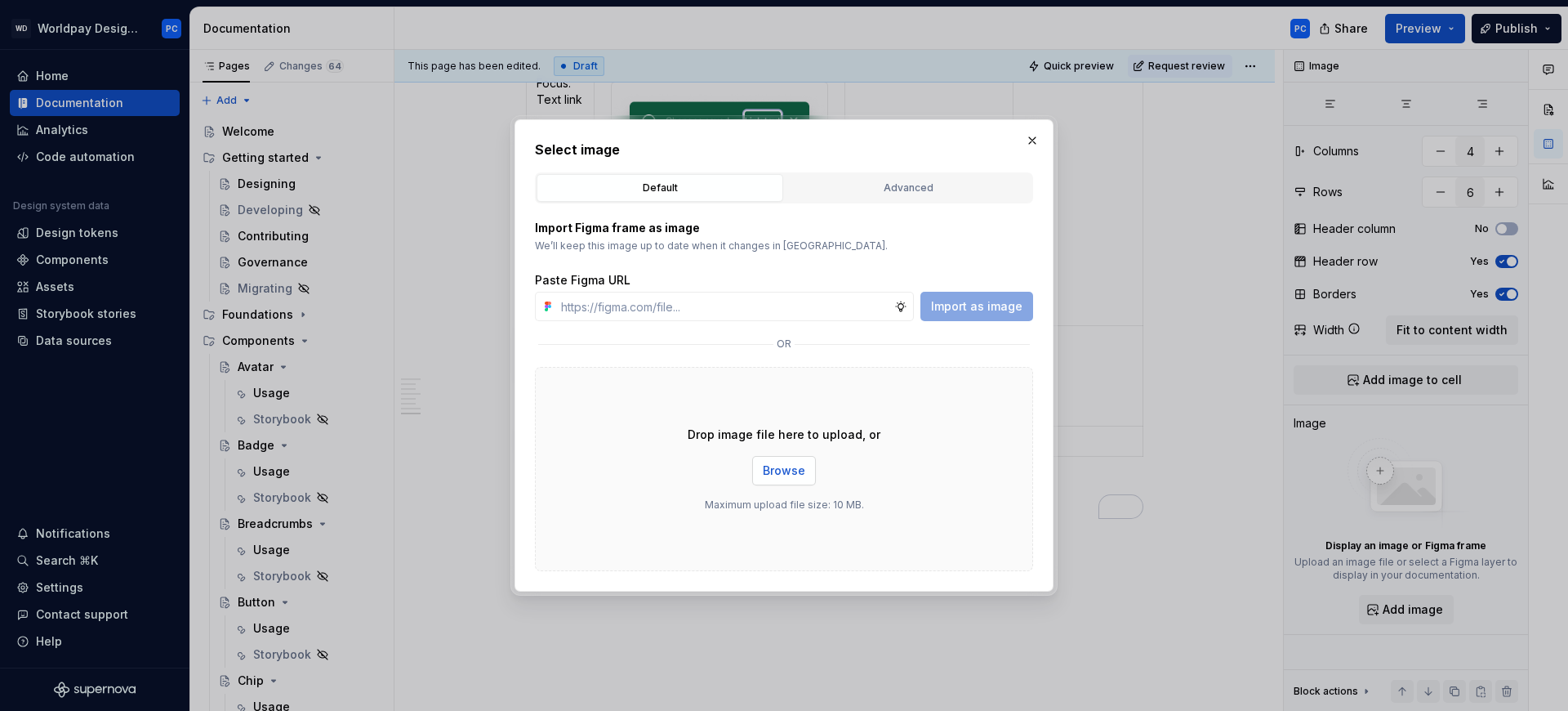
click at [782, 466] on span "Browse" at bounding box center [784, 470] width 43 height 16
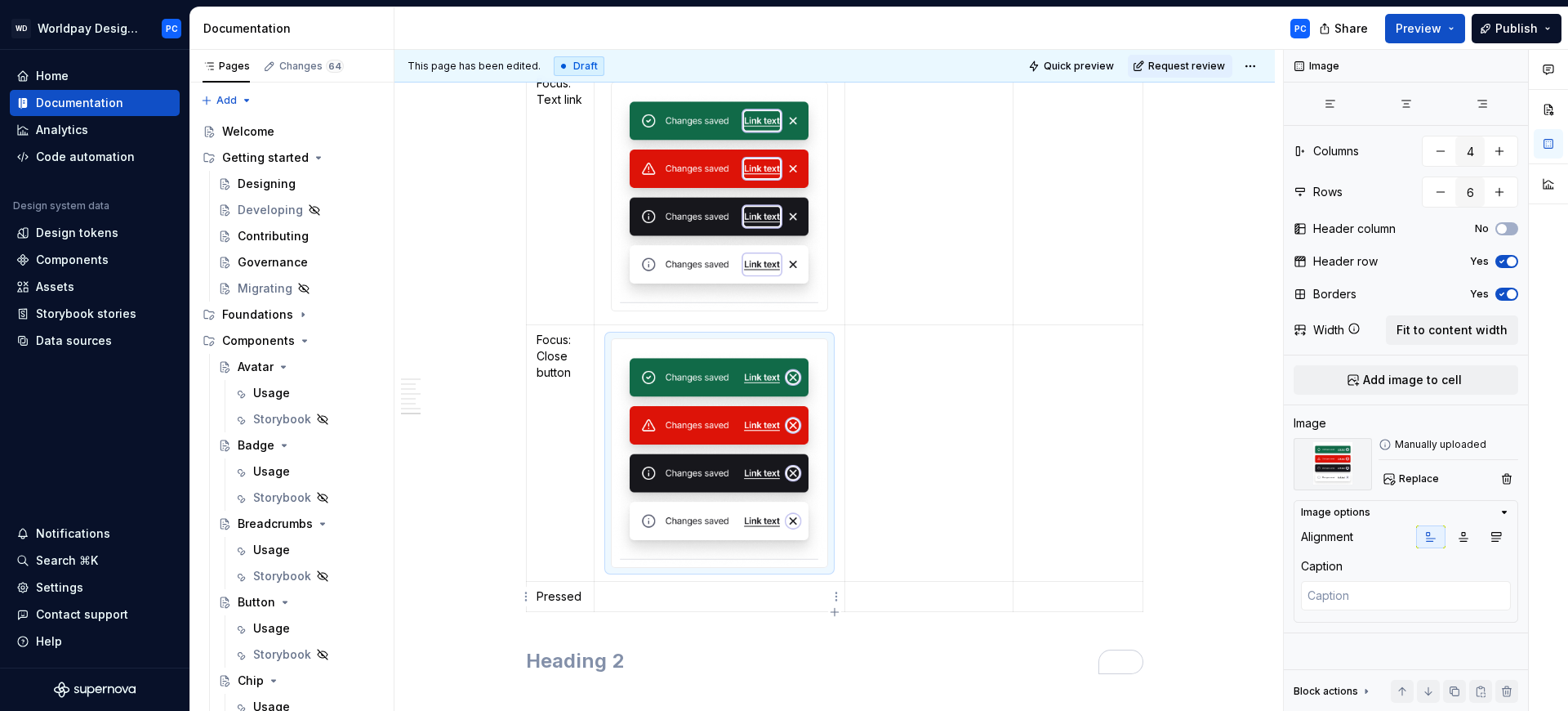
click at [686, 595] on p "To enrich screen reader interactions, please activate Accessibility in Grammarl…" at bounding box center [720, 596] width 231 height 16
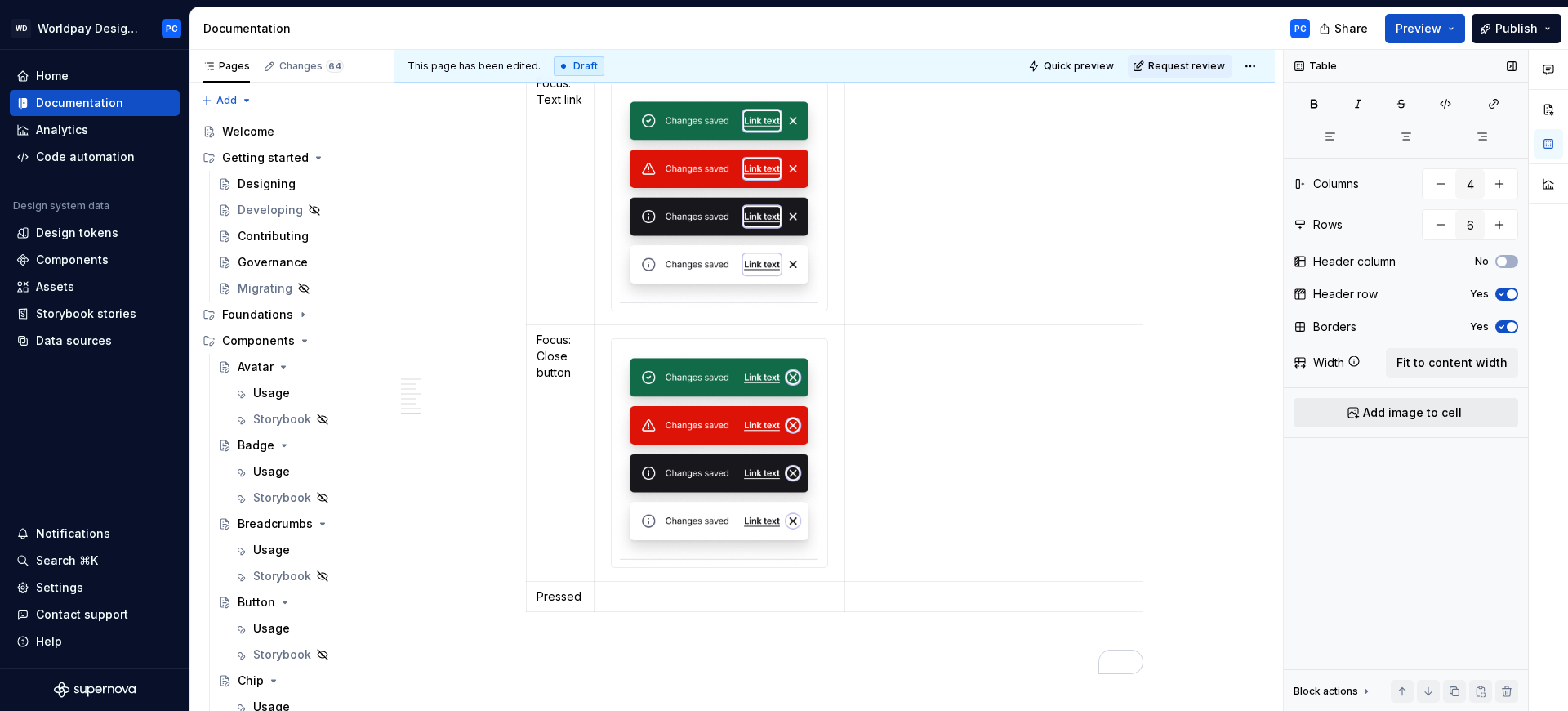
click at [1443, 400] on button "Add image to cell" at bounding box center [1406, 413] width 225 height 30
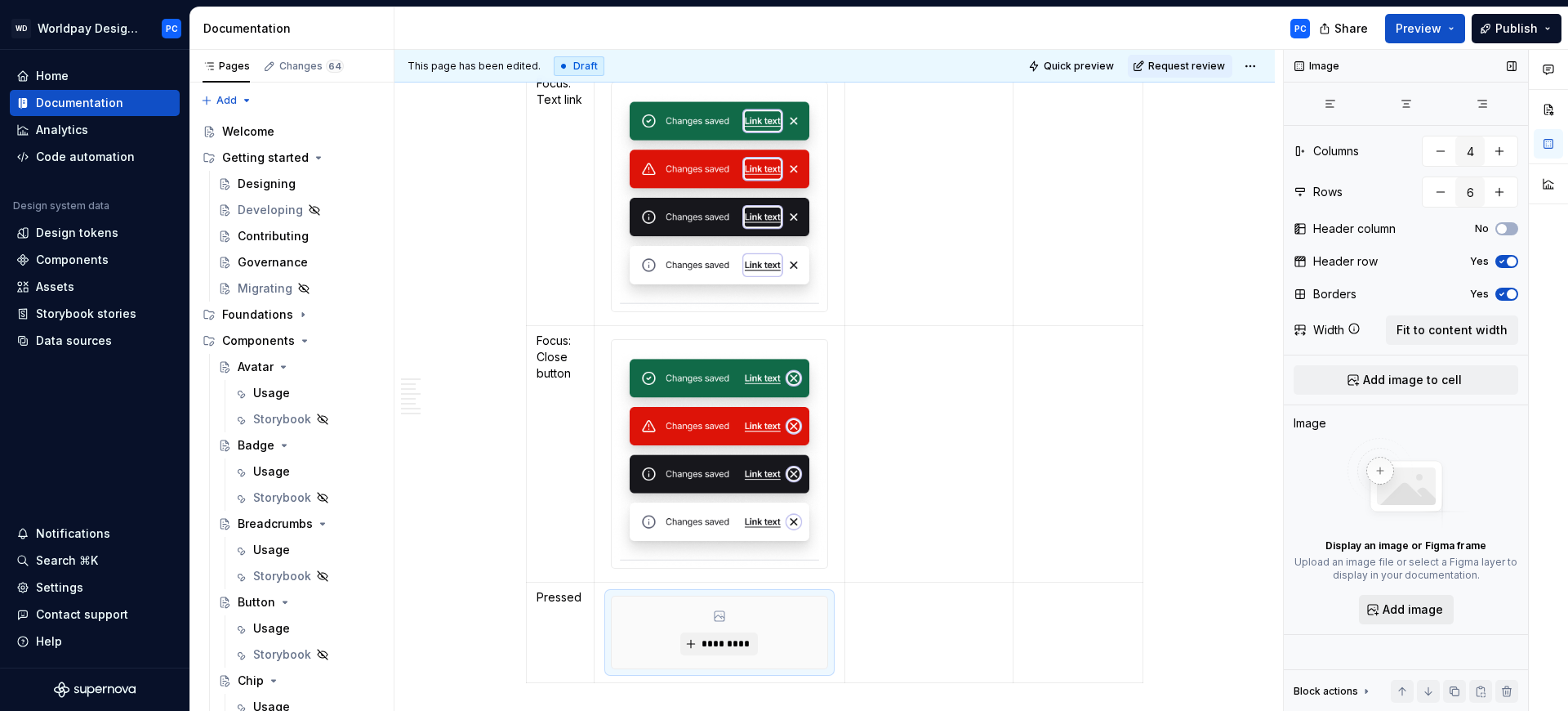
click at [1394, 620] on button "Add image" at bounding box center [1406, 610] width 95 height 30
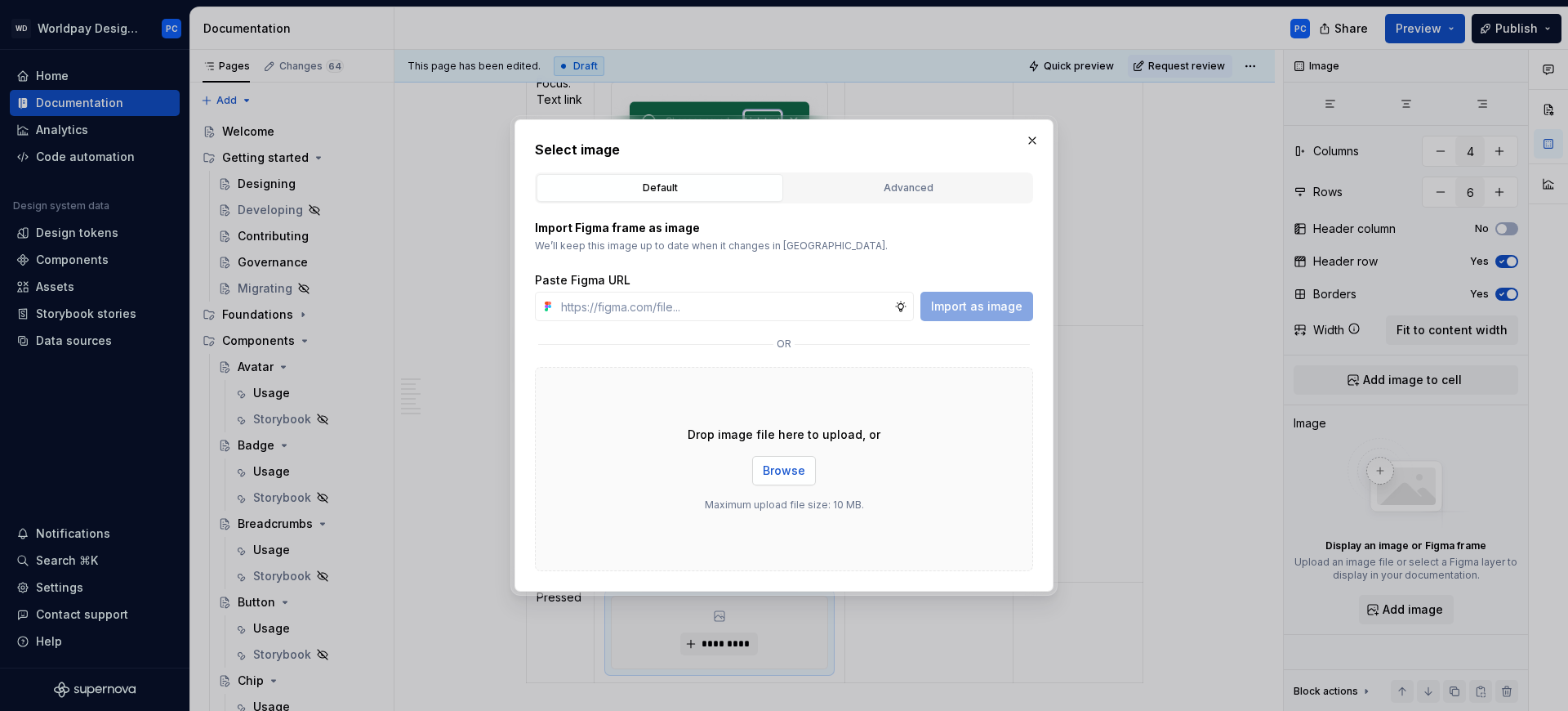
click at [798, 473] on span "Browse" at bounding box center [784, 470] width 43 height 16
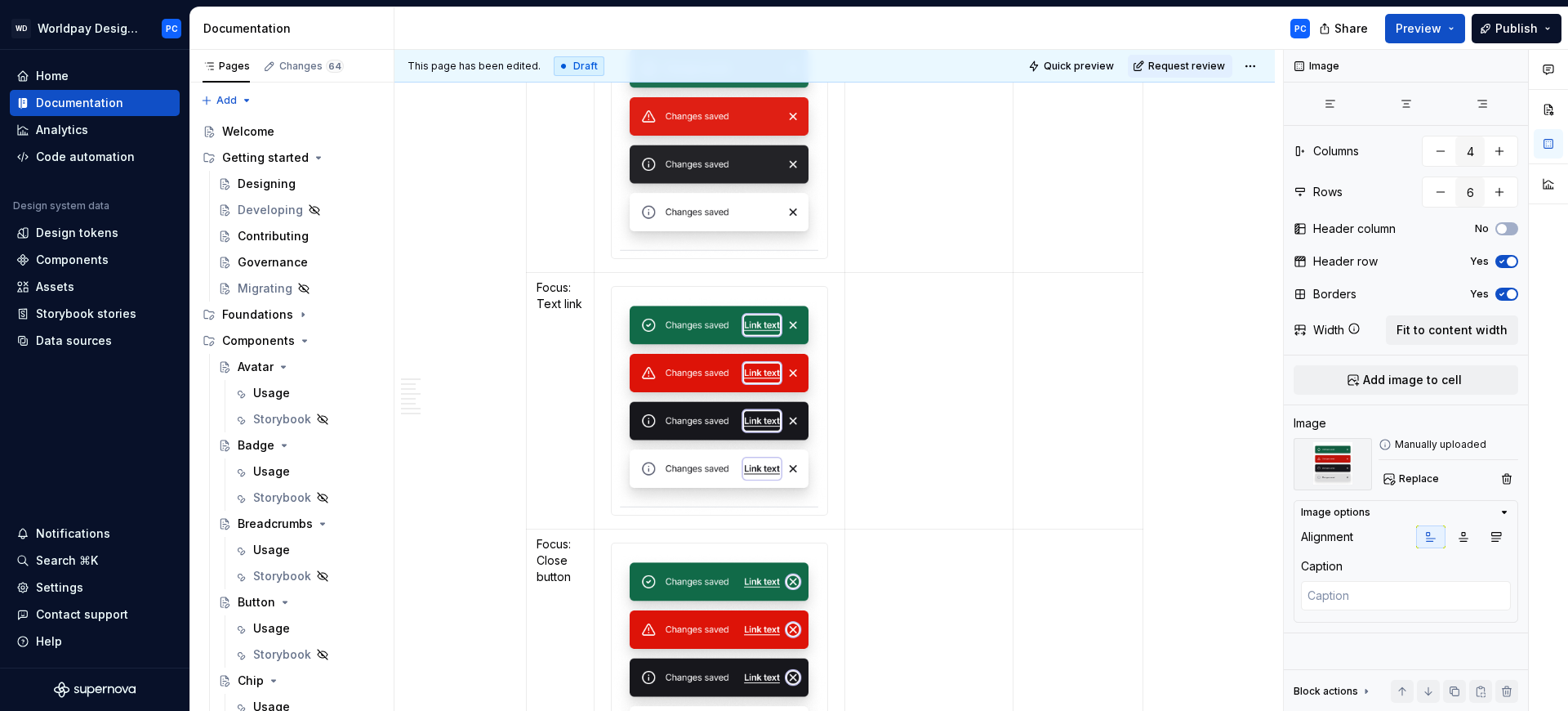
scroll to position [0, 0]
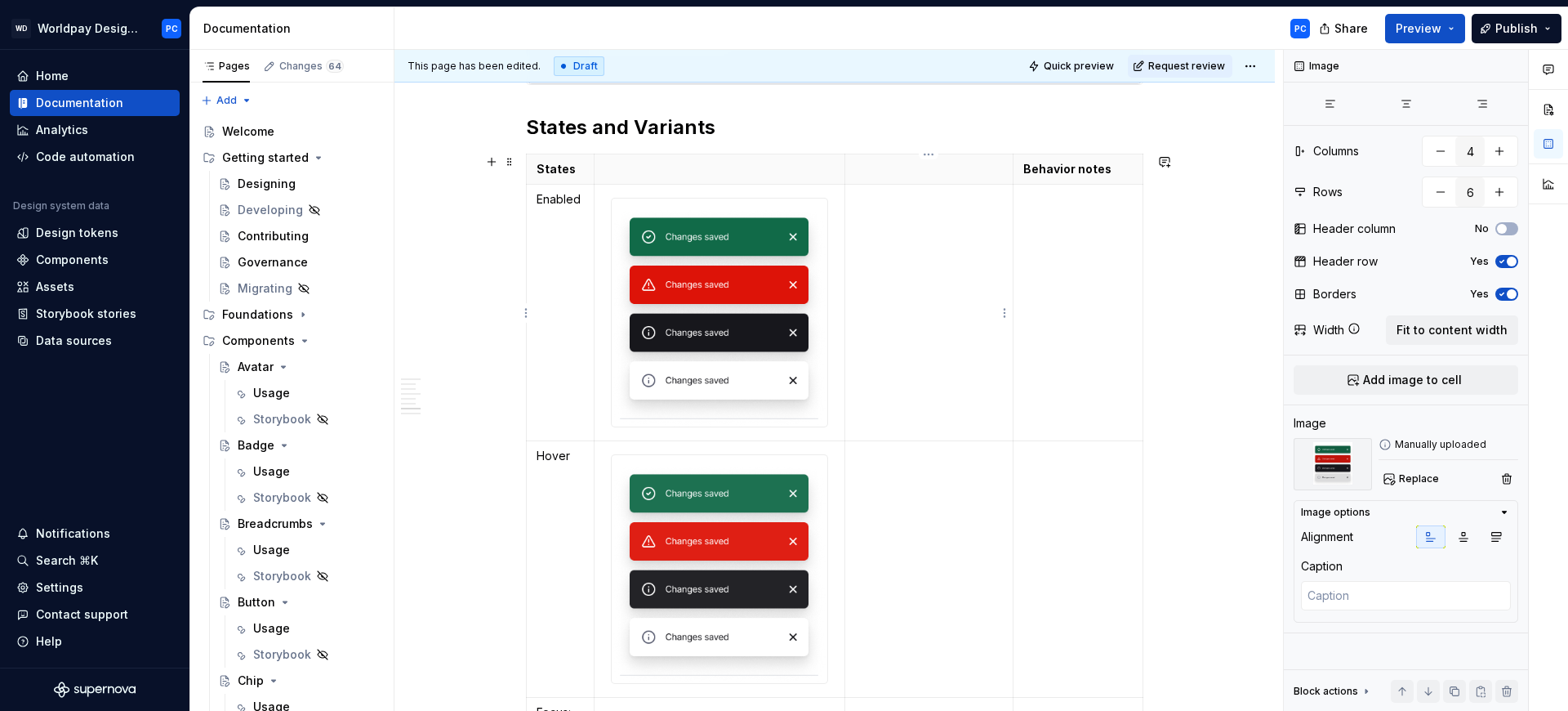
click at [883, 234] on td "To enrich screen reader interactions, please activate Accessibility in Grammarl…" at bounding box center [929, 312] width 169 height 256
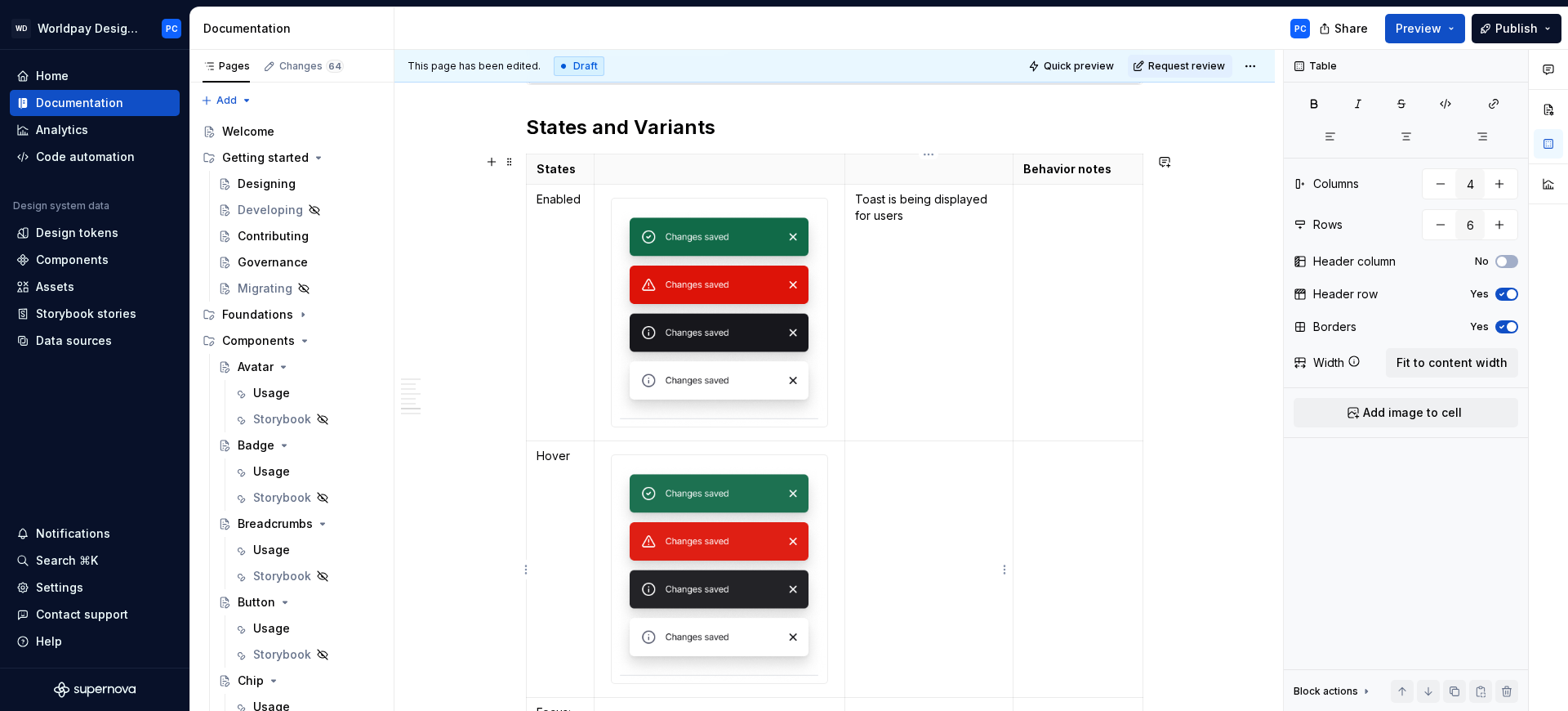
click at [920, 530] on td "To enrich screen reader interactions, please activate Accessibility in Grammarl…" at bounding box center [929, 569] width 169 height 256
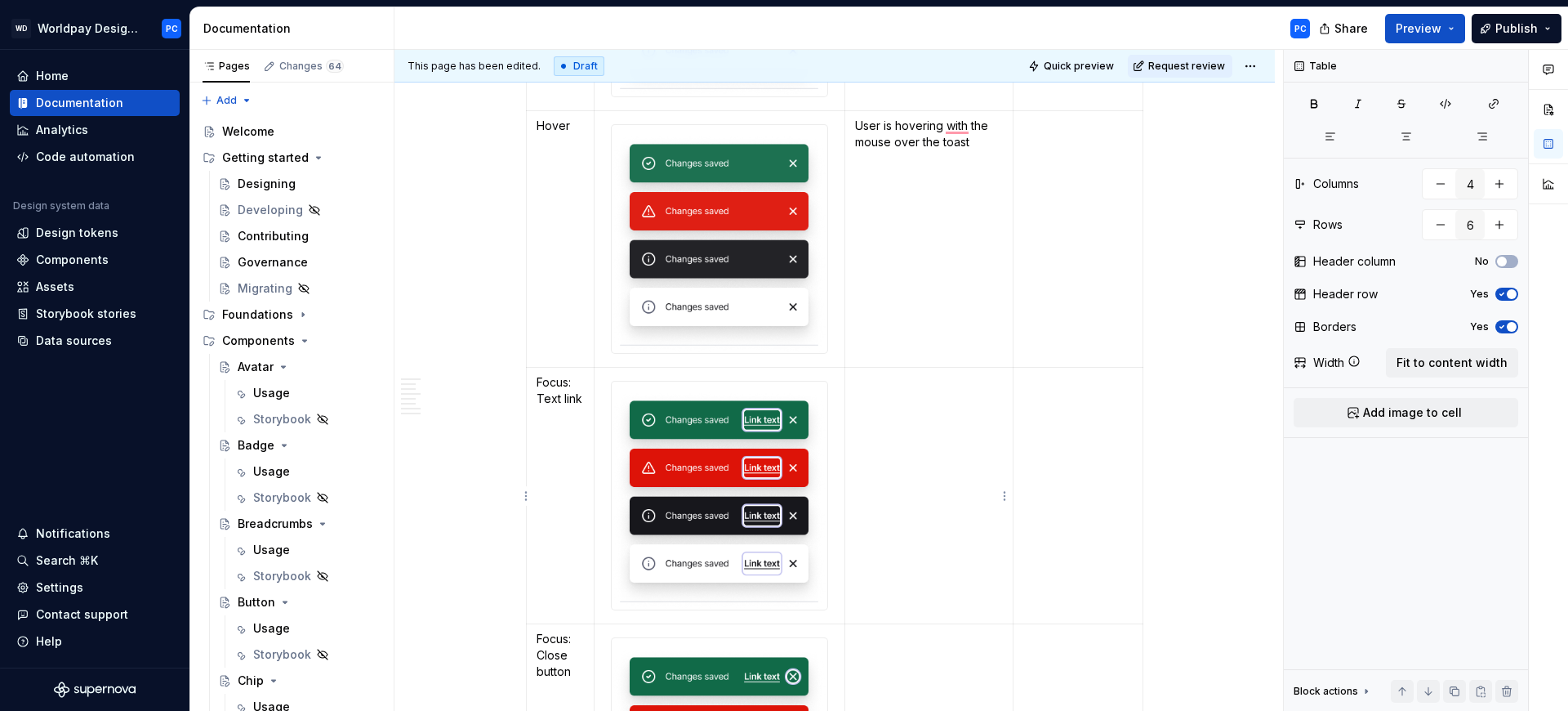
click at [907, 446] on td "To enrich screen reader interactions, please activate Accessibility in Grammarl…" at bounding box center [929, 495] width 169 height 256
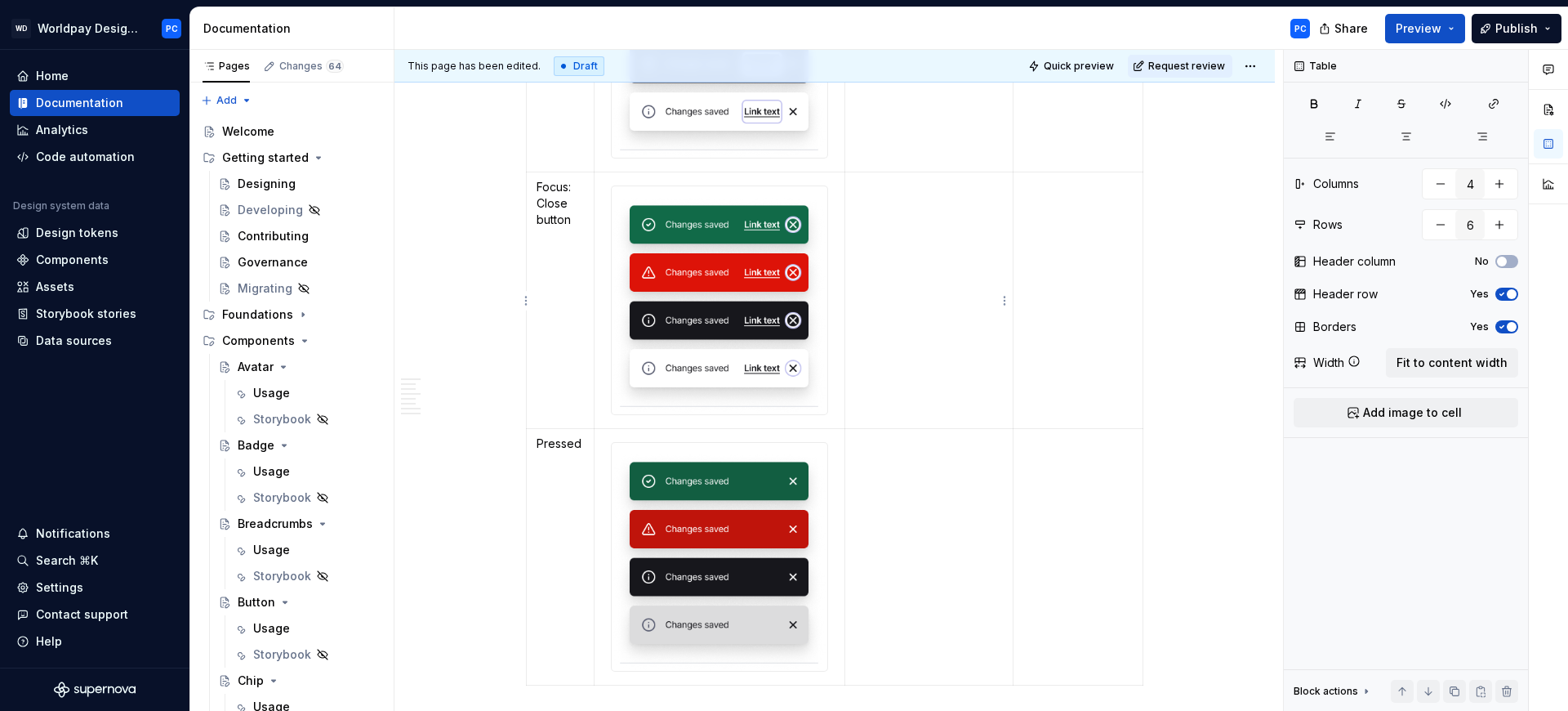
click at [895, 283] on td "To enrich screen reader interactions, please activate Accessibility in Grammarl…" at bounding box center [929, 300] width 169 height 256
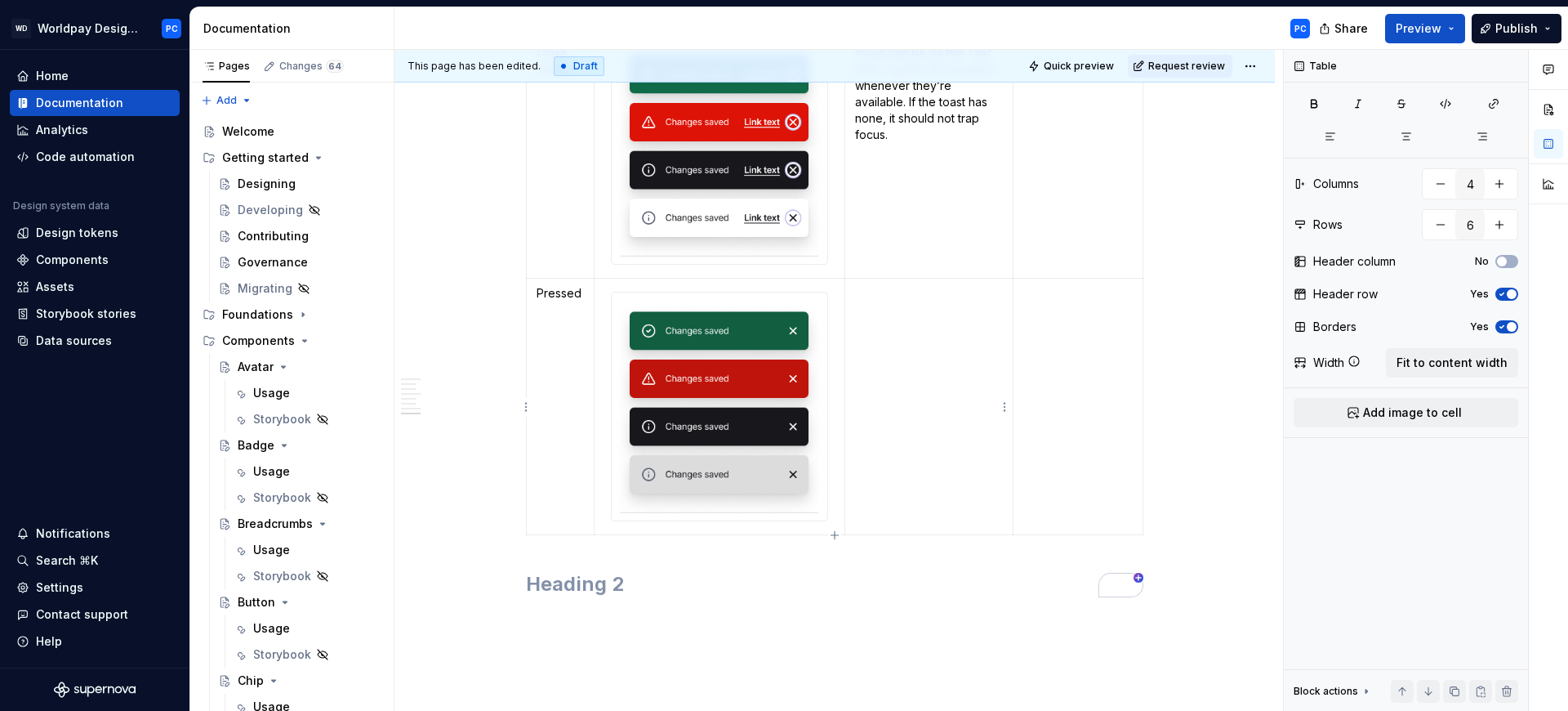
click at [917, 414] on td "To enrich screen reader interactions, please activate Accessibility in Grammarl…" at bounding box center [929, 406] width 169 height 256
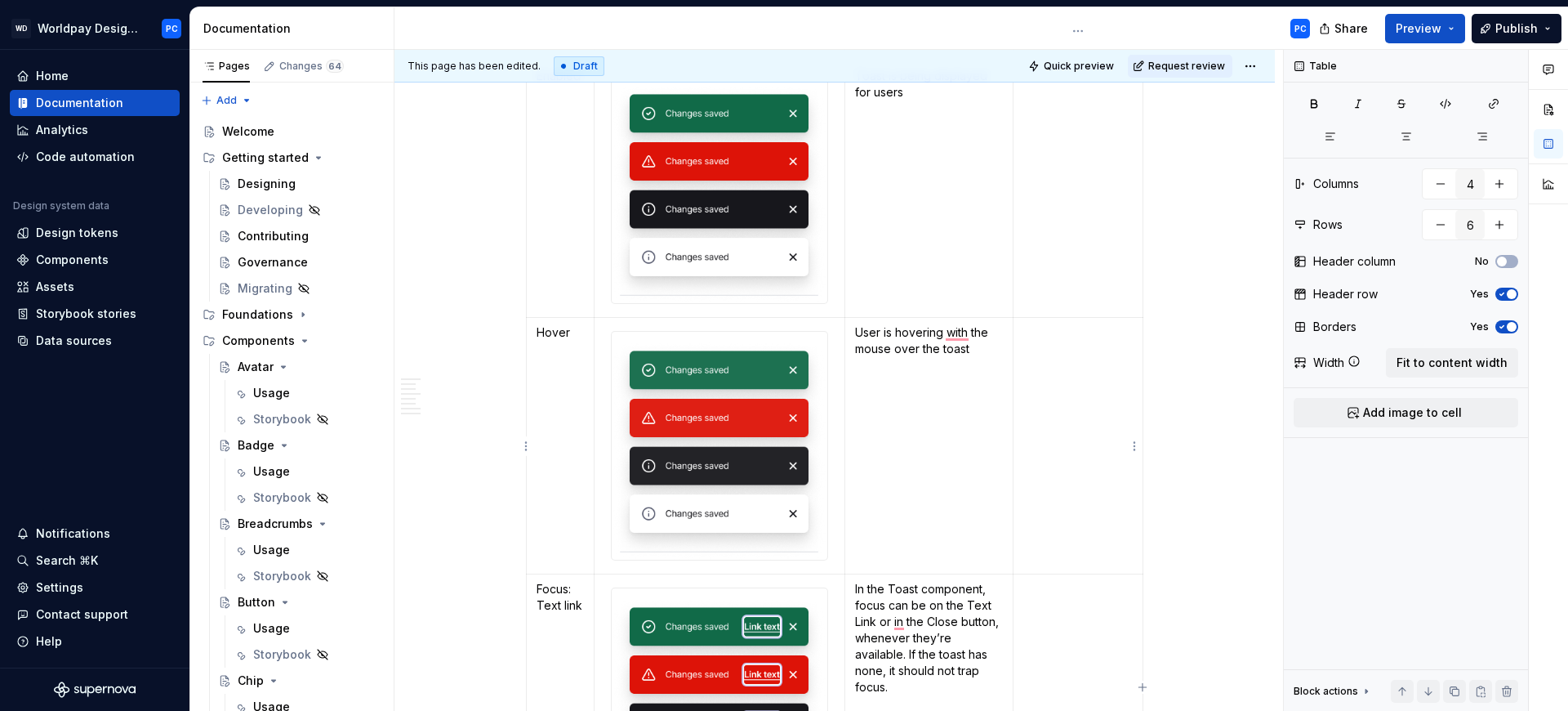
click at [1088, 423] on td "To enrich screen reader interactions, please activate Accessibility in Grammarl…" at bounding box center [1079, 446] width 130 height 256
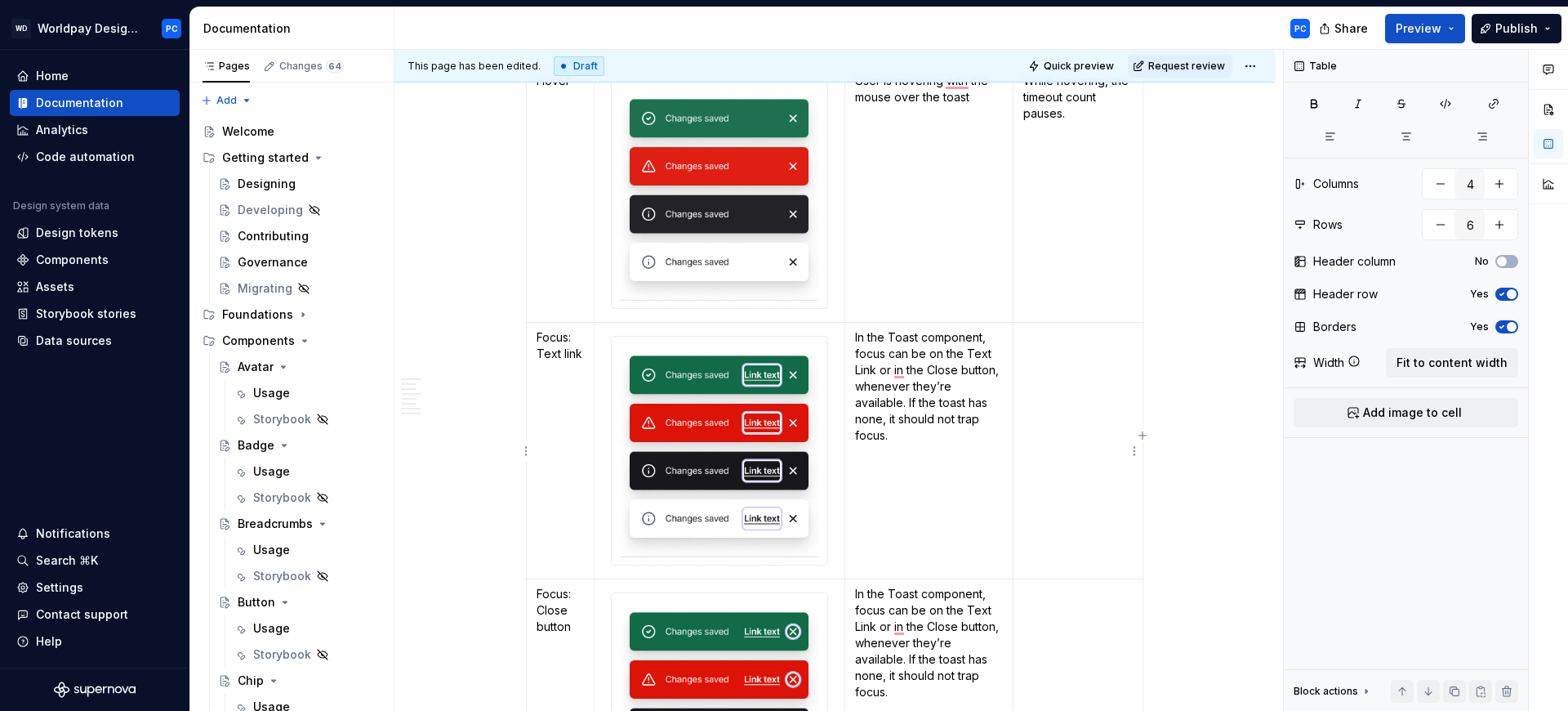
click at [1057, 414] on td "To enrich screen reader interactions, please activate Accessibility in Grammarl…" at bounding box center [1079, 451] width 130 height 256
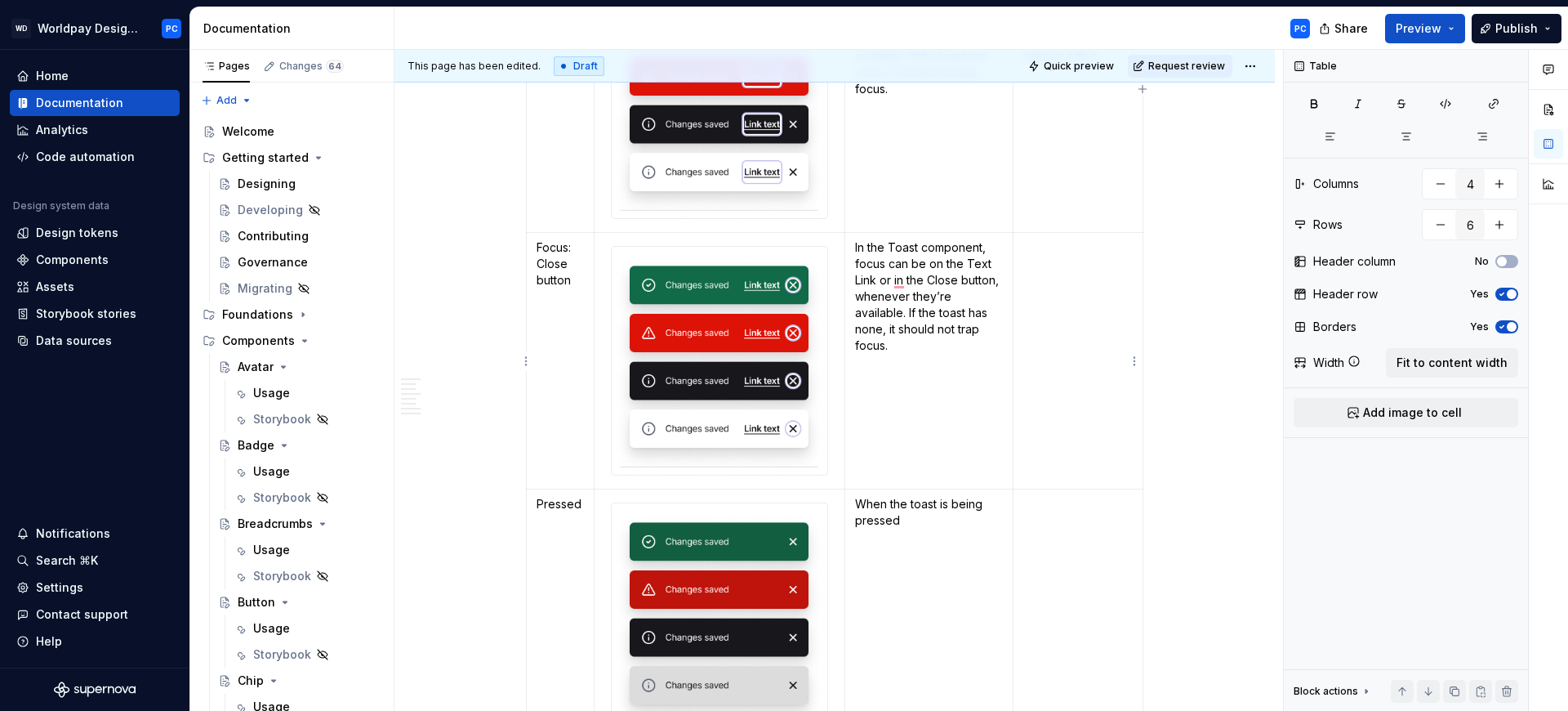
click at [1080, 383] on td "To enrich screen reader interactions, please activate Accessibility in Grammarl…" at bounding box center [1079, 361] width 130 height 256
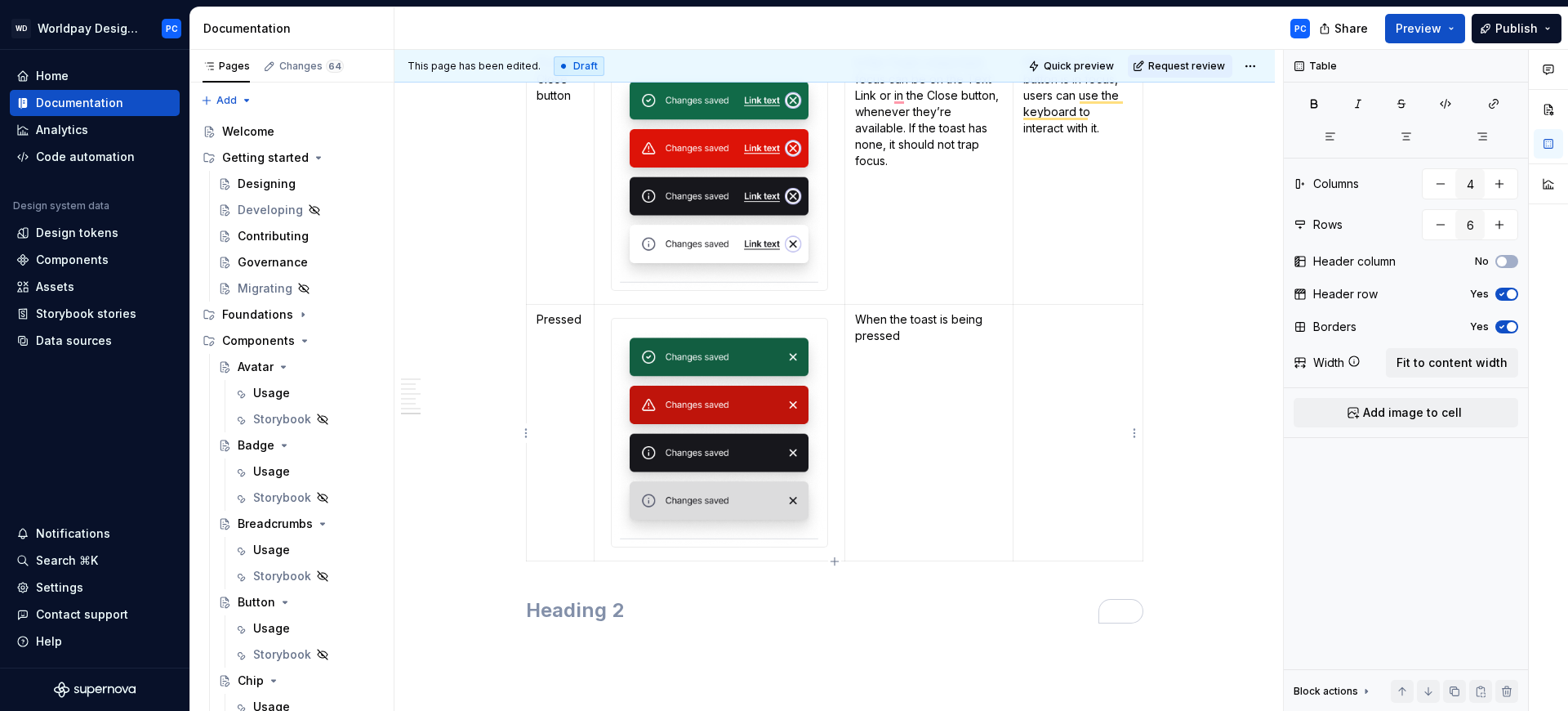
click at [1069, 417] on td "To enrich screen reader interactions, please activate Accessibility in Grammarl…" at bounding box center [1079, 433] width 130 height 256
click at [903, 334] on p "When the toast is being pressed" at bounding box center [929, 328] width 149 height 33
copy p "When the toast is being pressed"
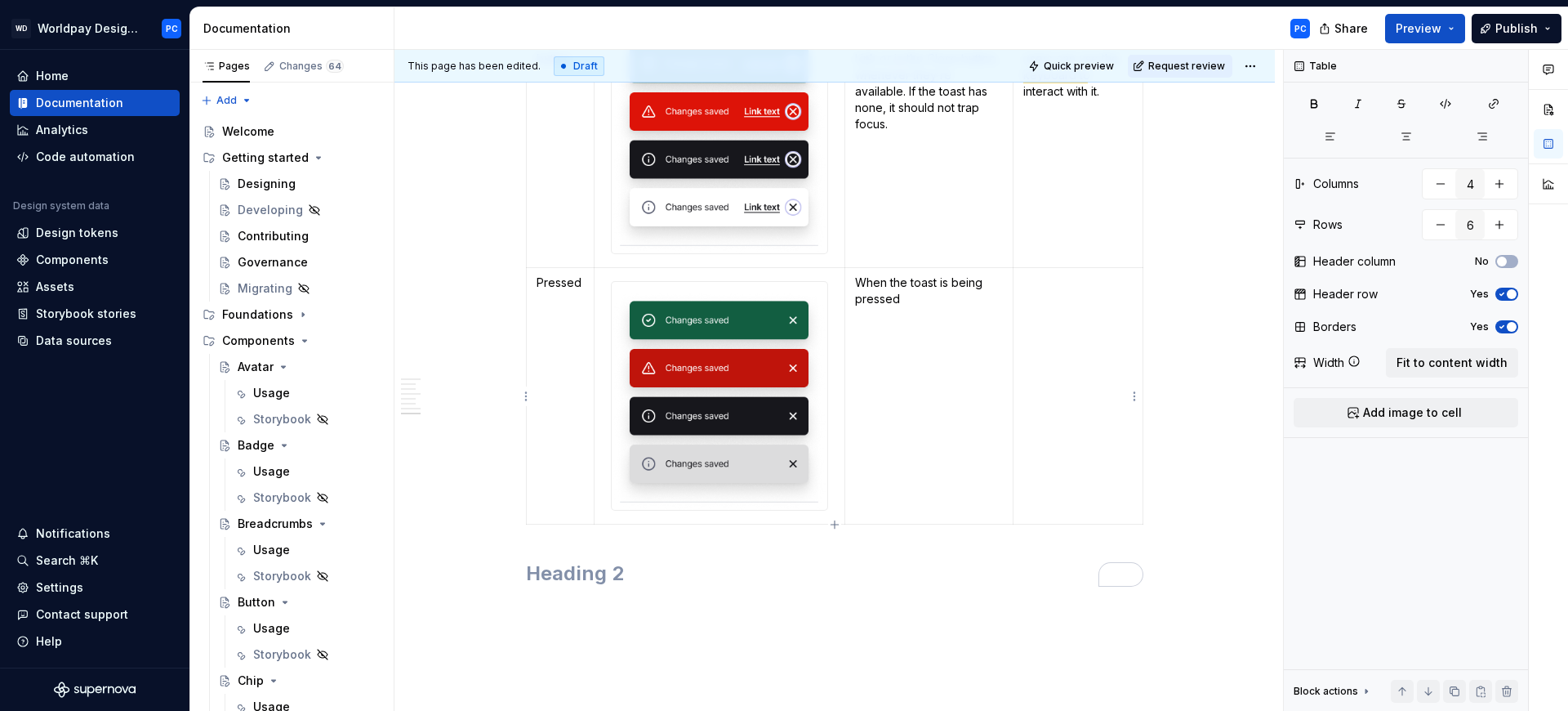
click at [1088, 350] on td "To enrich screen reader interactions, please activate Accessibility in Grammarl…" at bounding box center [1079, 395] width 130 height 256
type textarea "*"
